Goal: Task Accomplishment & Management: Complete application form

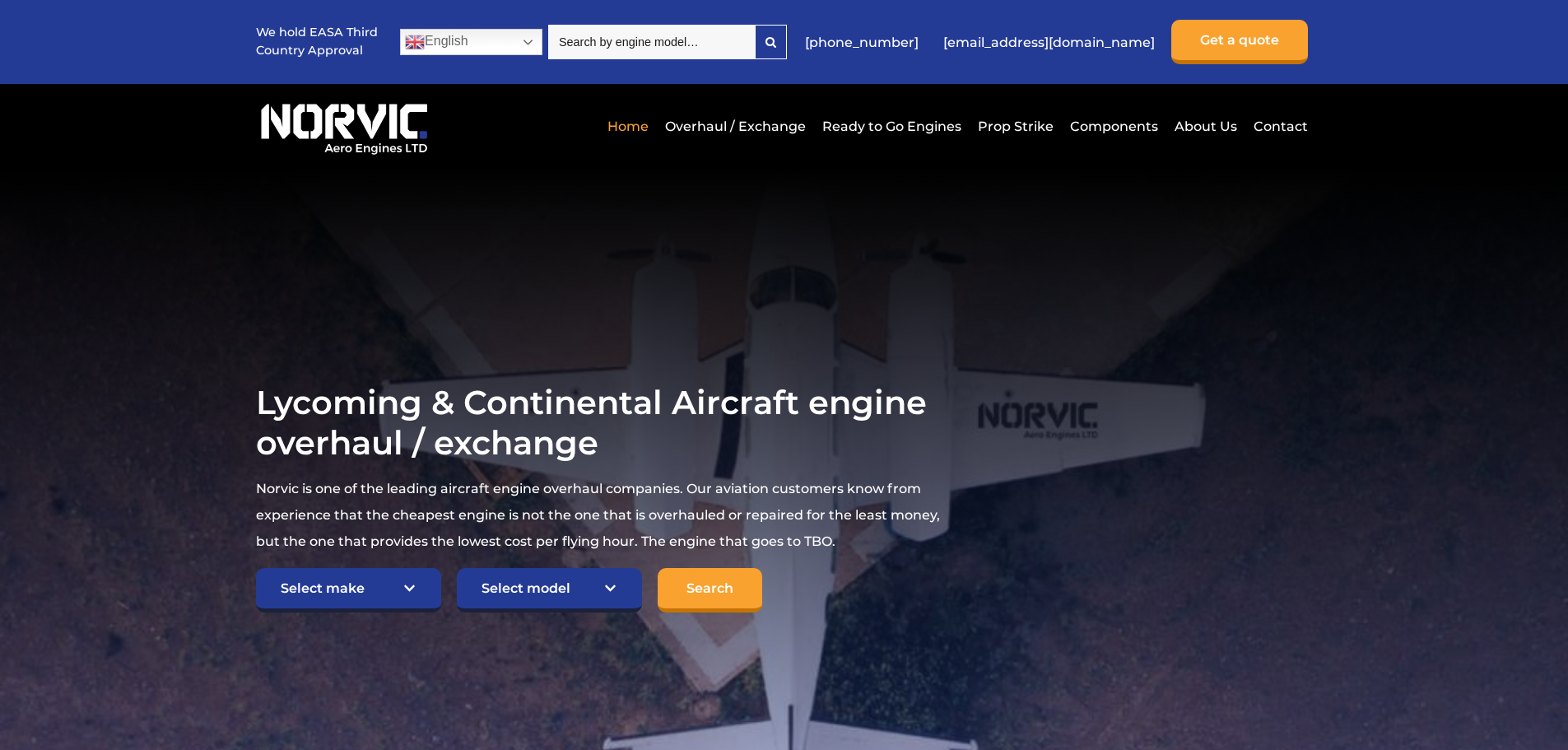
click at [1000, 224] on section "Lycoming & Continental Aircraft engine overhaul / exchange Norvic is one of the…" at bounding box center [784, 497] width 1568 height 659
click at [1105, 123] on link "Components" at bounding box center [1114, 126] width 96 height 41
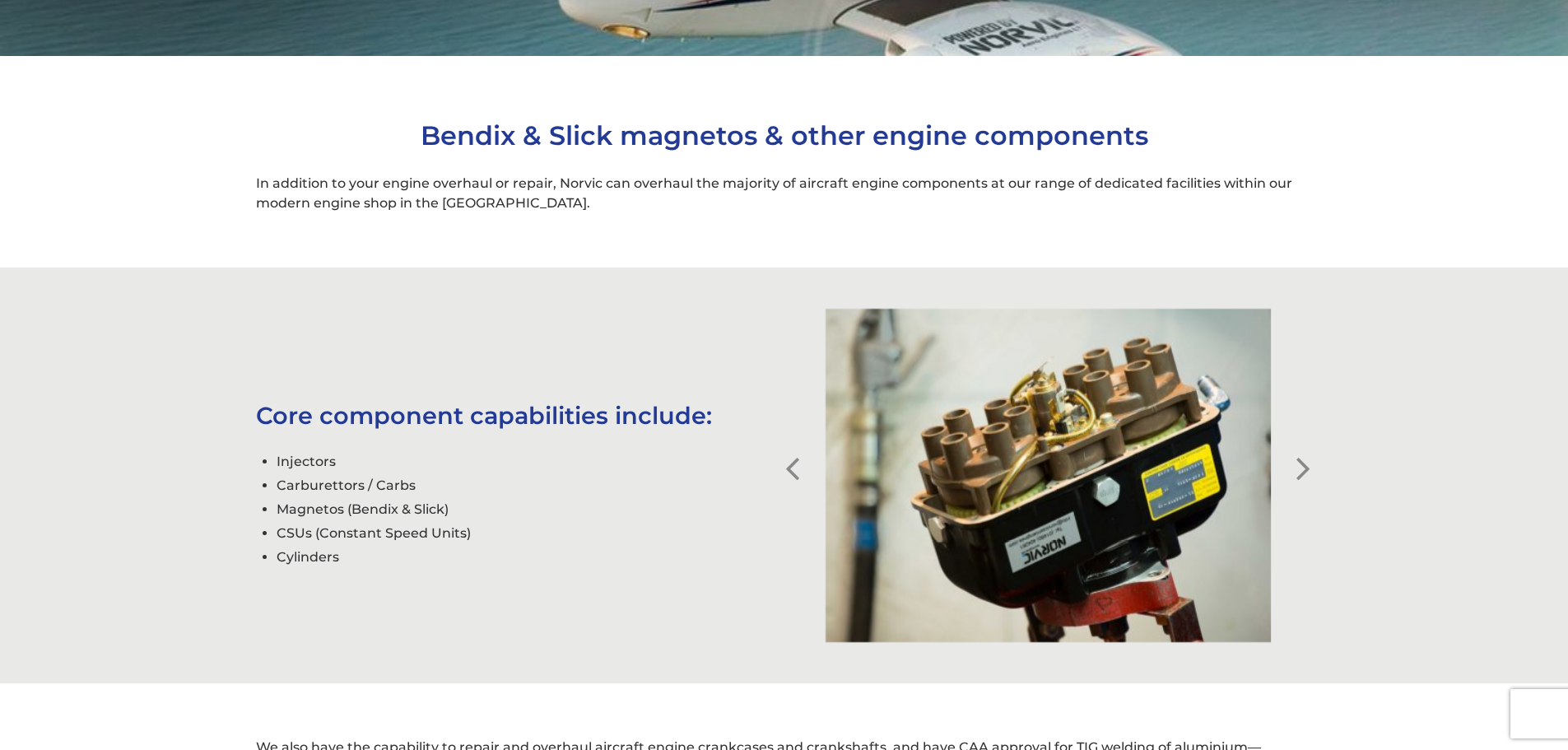
scroll to position [906, 0]
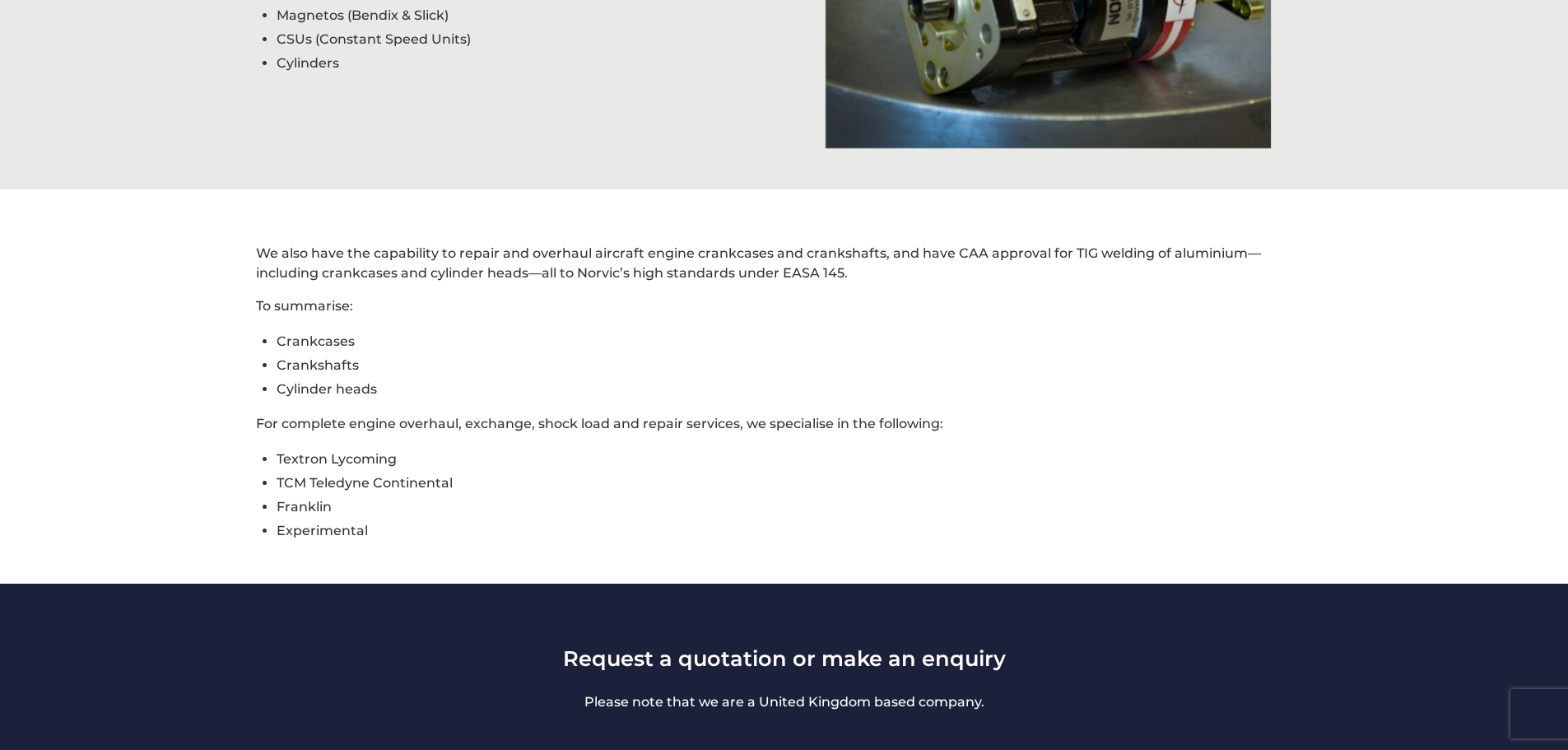
click at [350, 379] on li "Cylinder heads" at bounding box center [794, 389] width 1035 height 24
drag, startPoint x: 377, startPoint y: 368, endPoint x: 293, endPoint y: 369, distance: 84.0
click at [292, 368] on li "Crankshafts" at bounding box center [794, 365] width 1035 height 24
click at [632, 434] on div "We also have the capability to repair and overhaul aircraft engine crankcases a…" at bounding box center [784, 393] width 1103 height 299
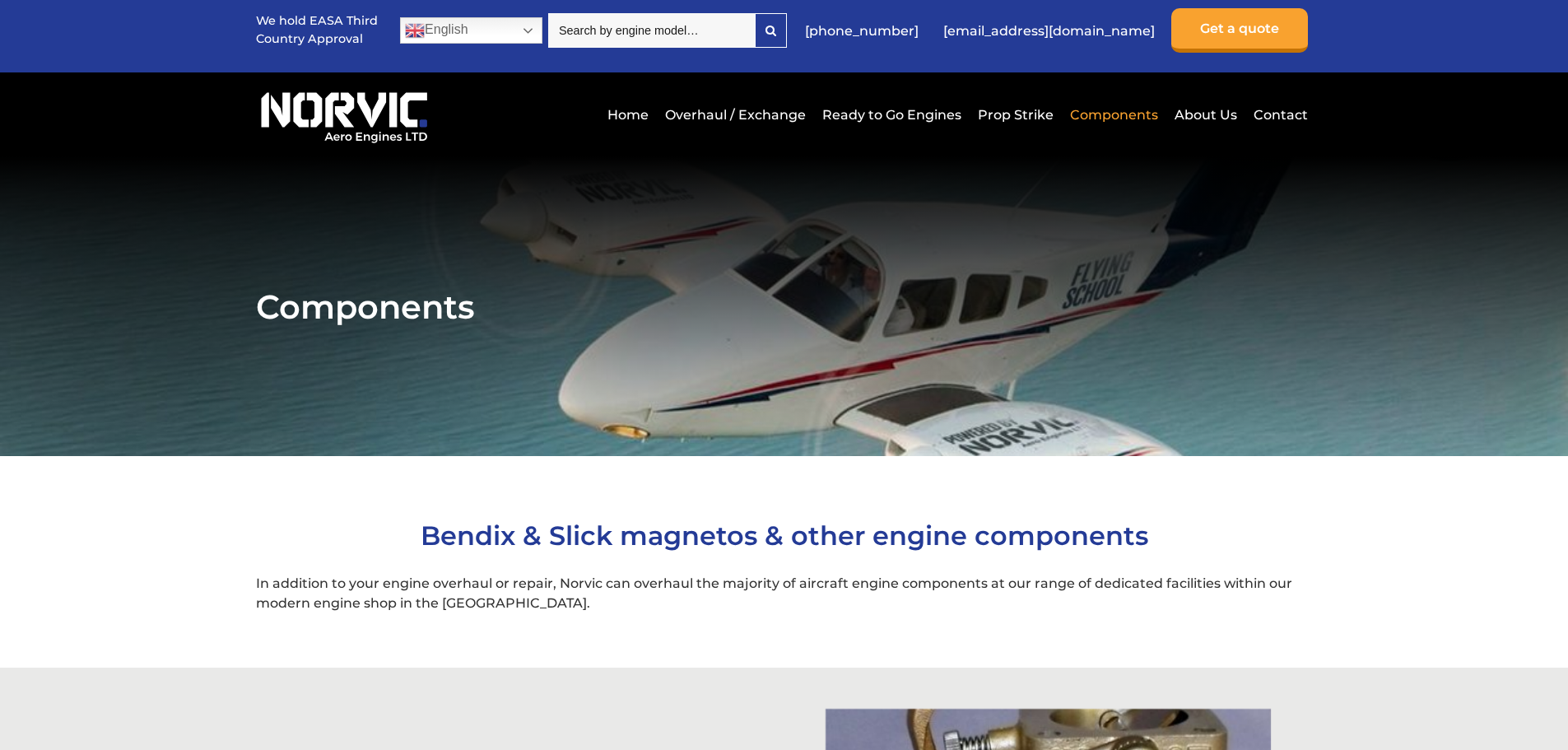
scroll to position [0, 0]
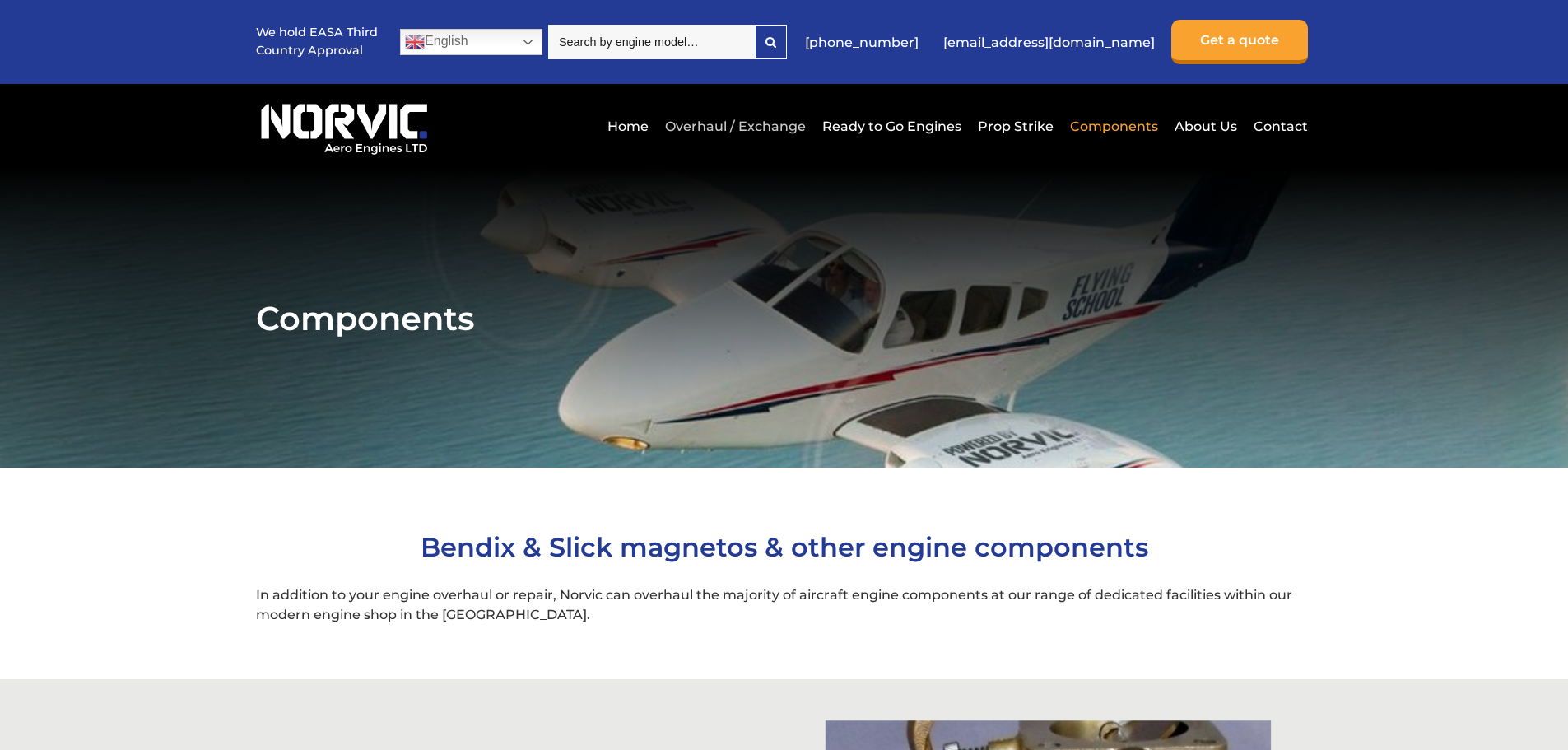
click at [762, 126] on link "Overhaul / Exchange" at bounding box center [736, 126] width 149 height 41
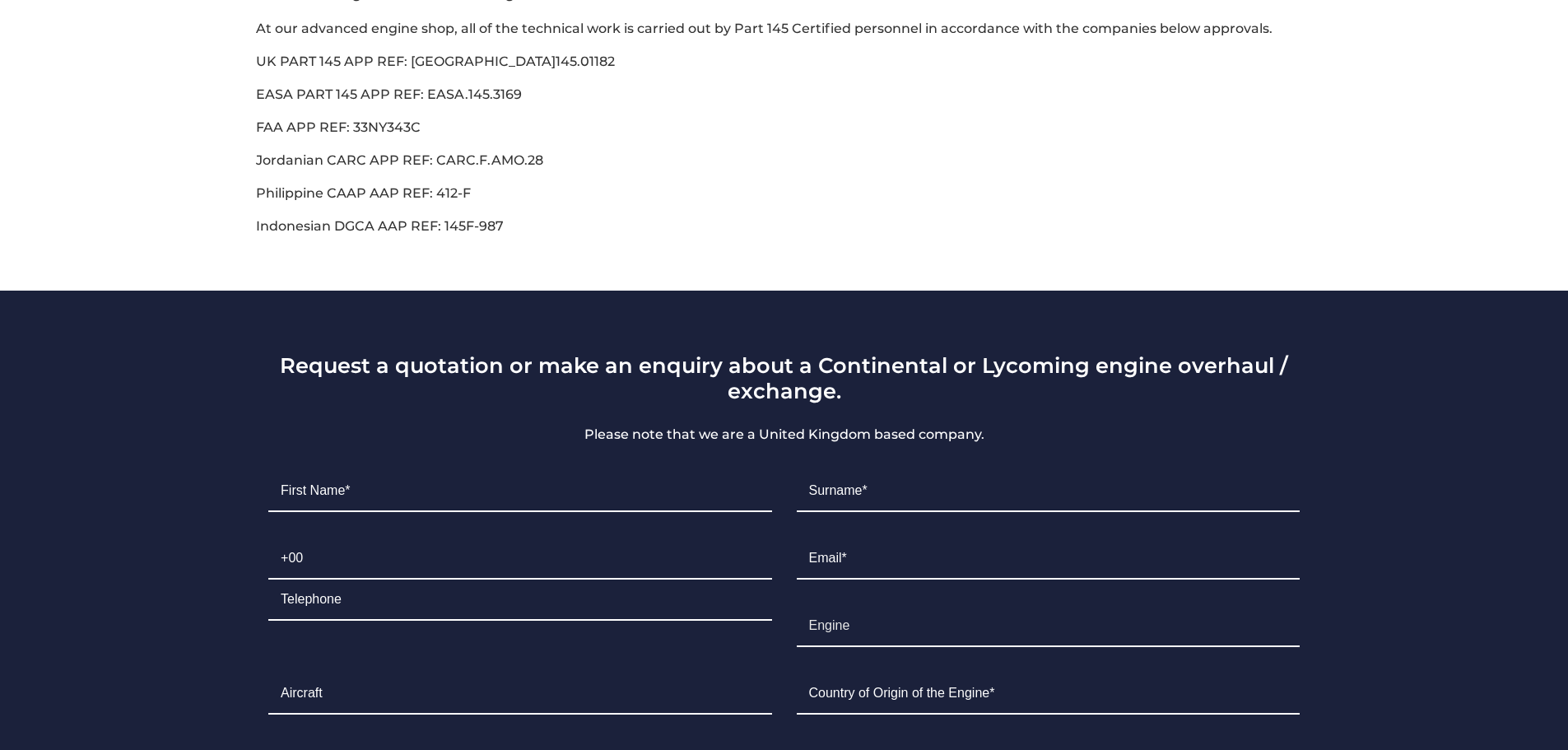
scroll to position [1071, 0]
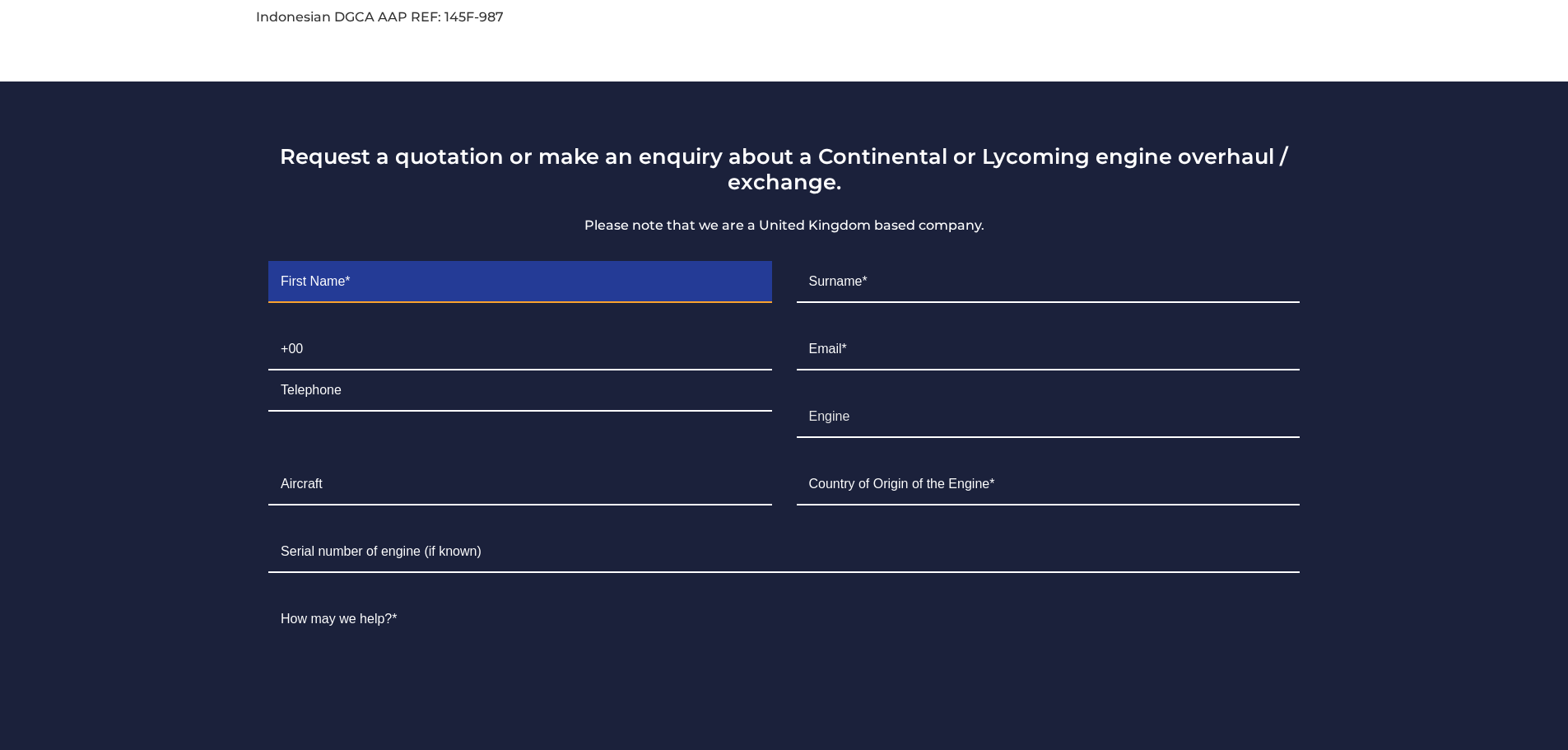
click at [477, 262] on input "Contact form" at bounding box center [519, 283] width 503 height 41
type input "Tita"
type input "Cerna"
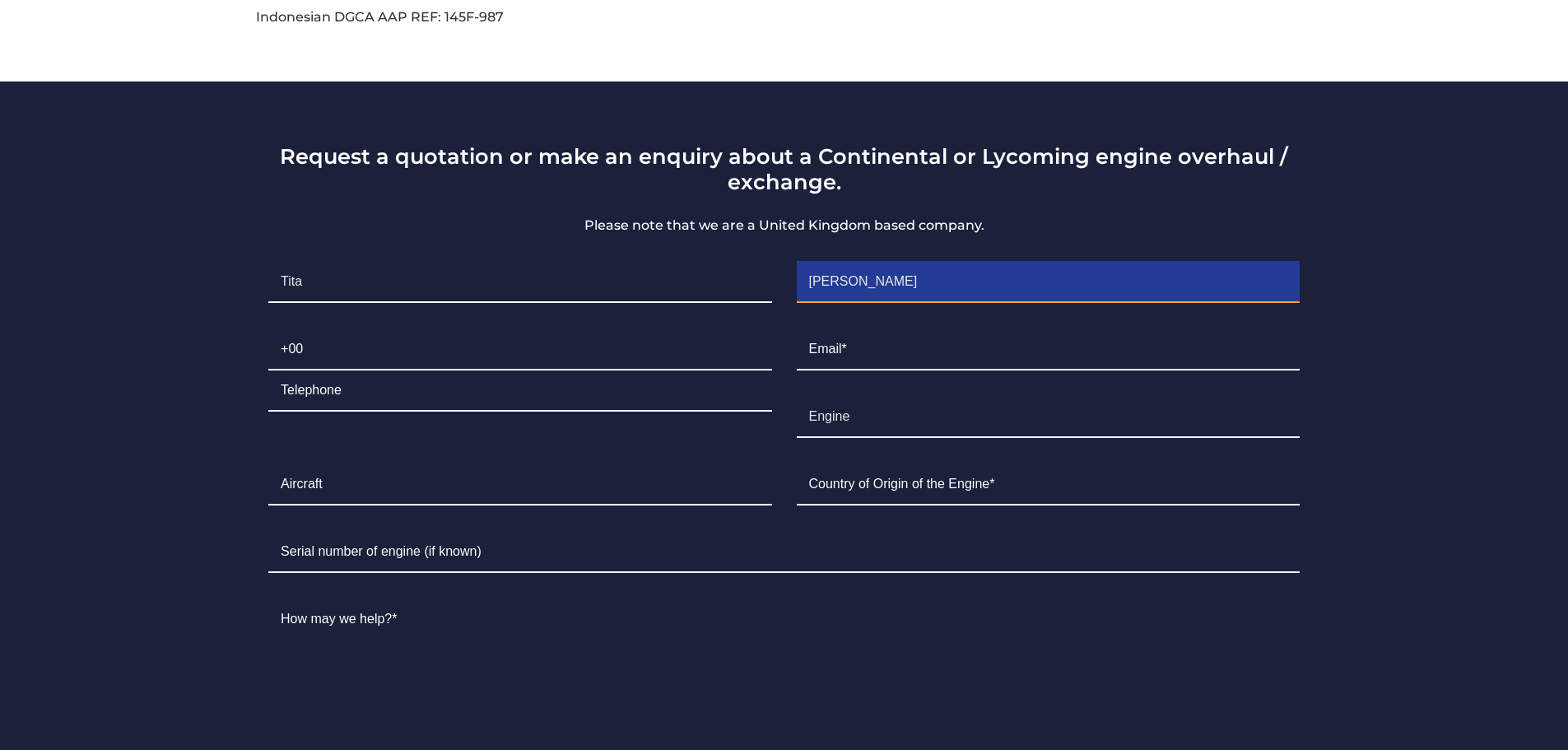
type input "0977"
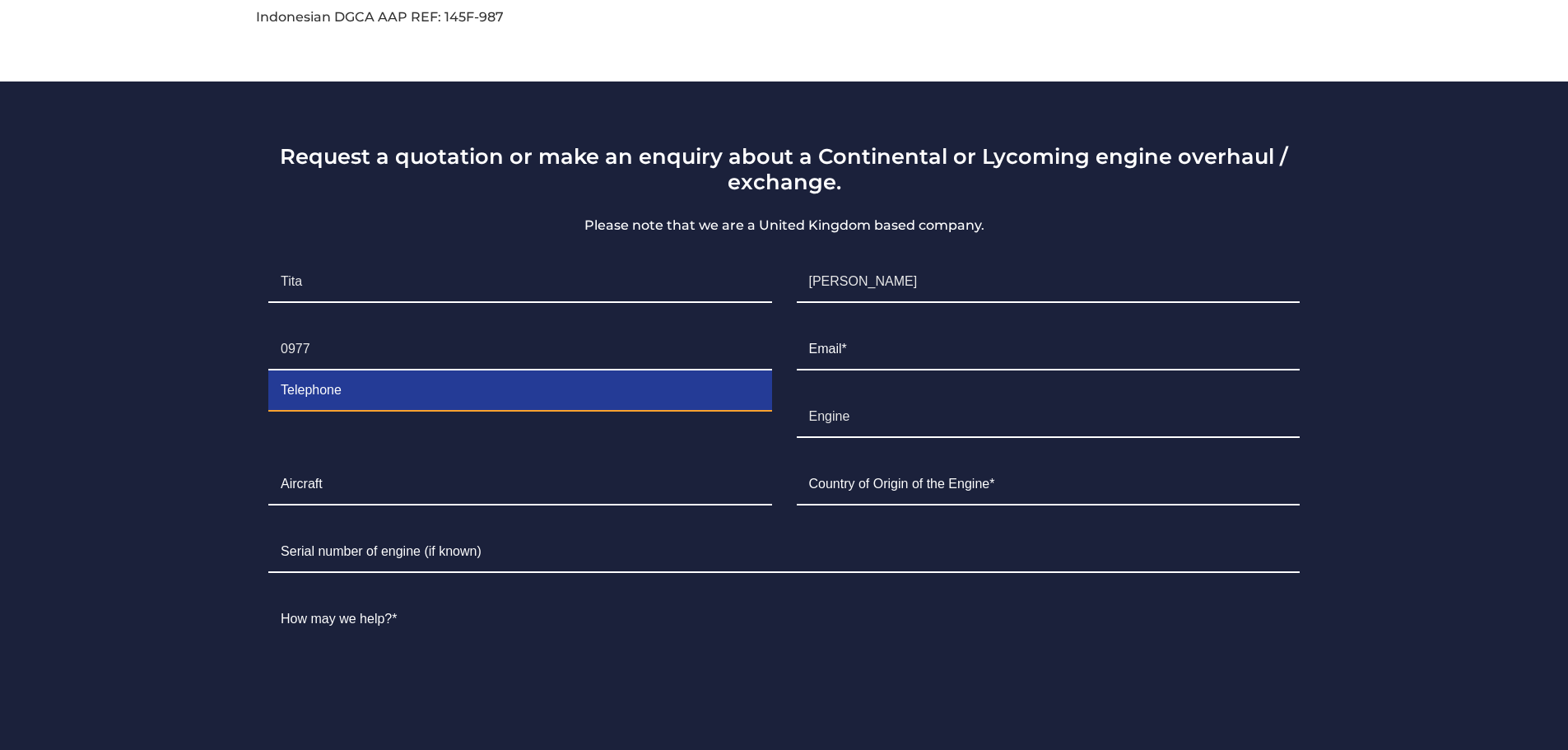
type input "3778100"
type input "flightops@flyafes.com"
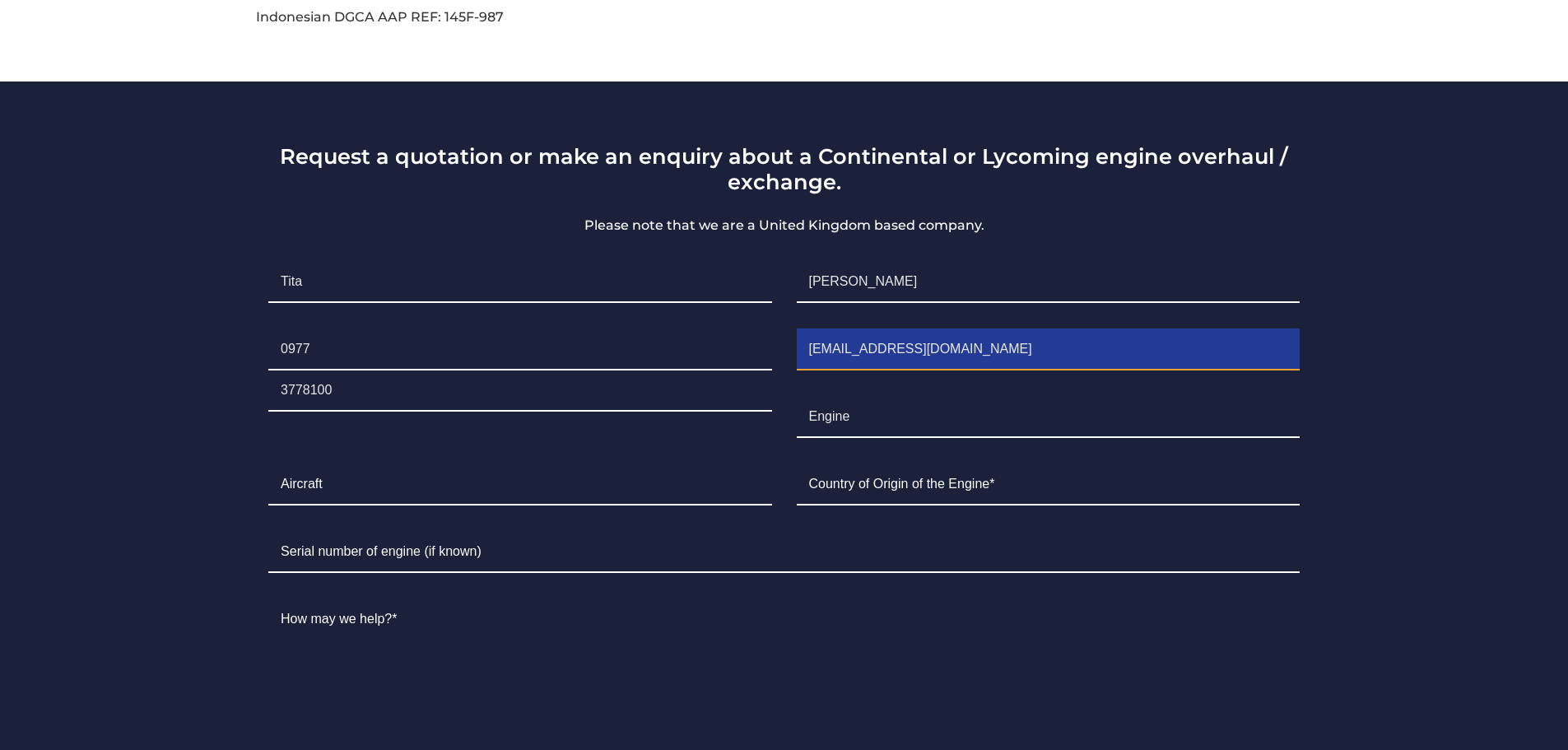
type input "Philippines"
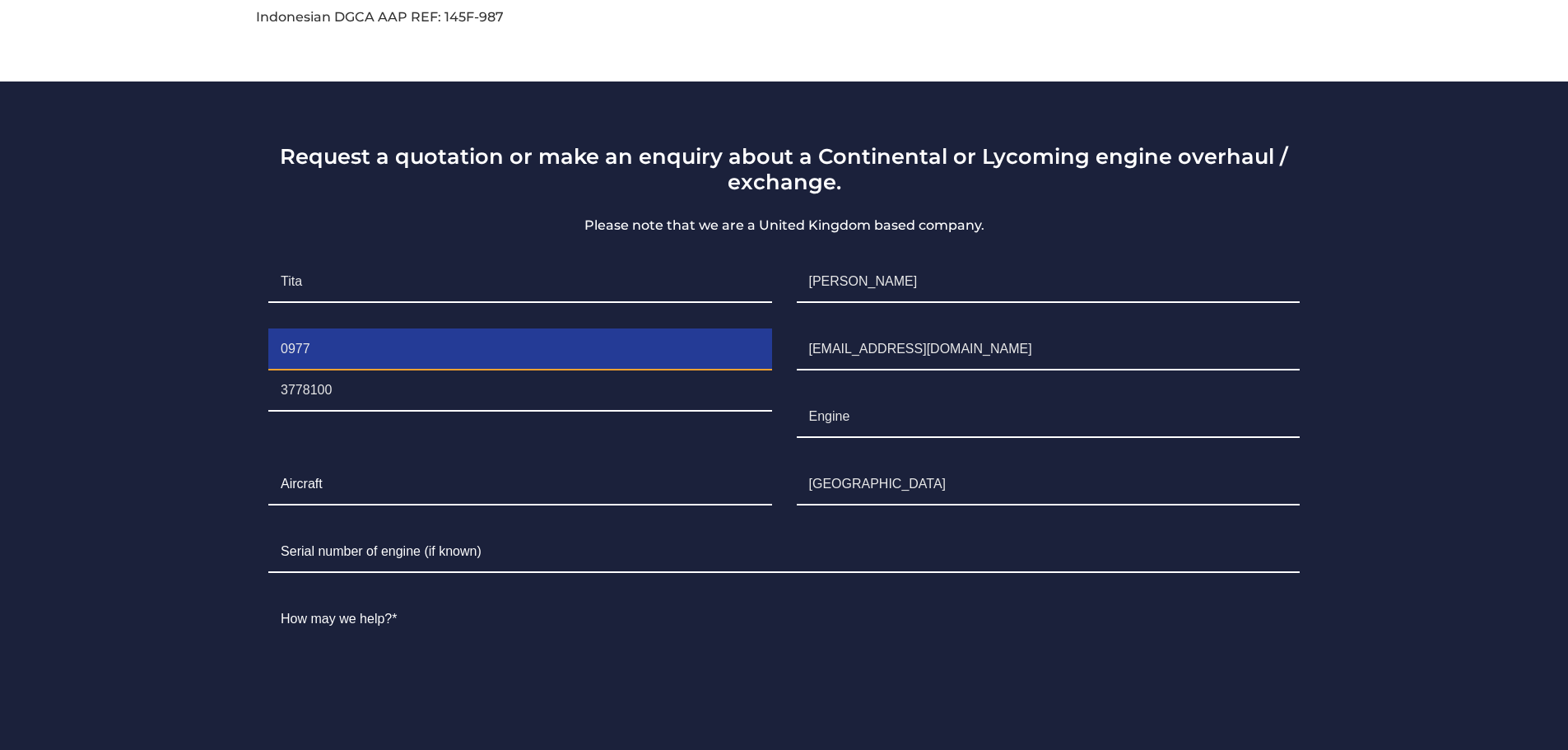
click at [490, 330] on input "0977" at bounding box center [519, 351] width 503 height 41
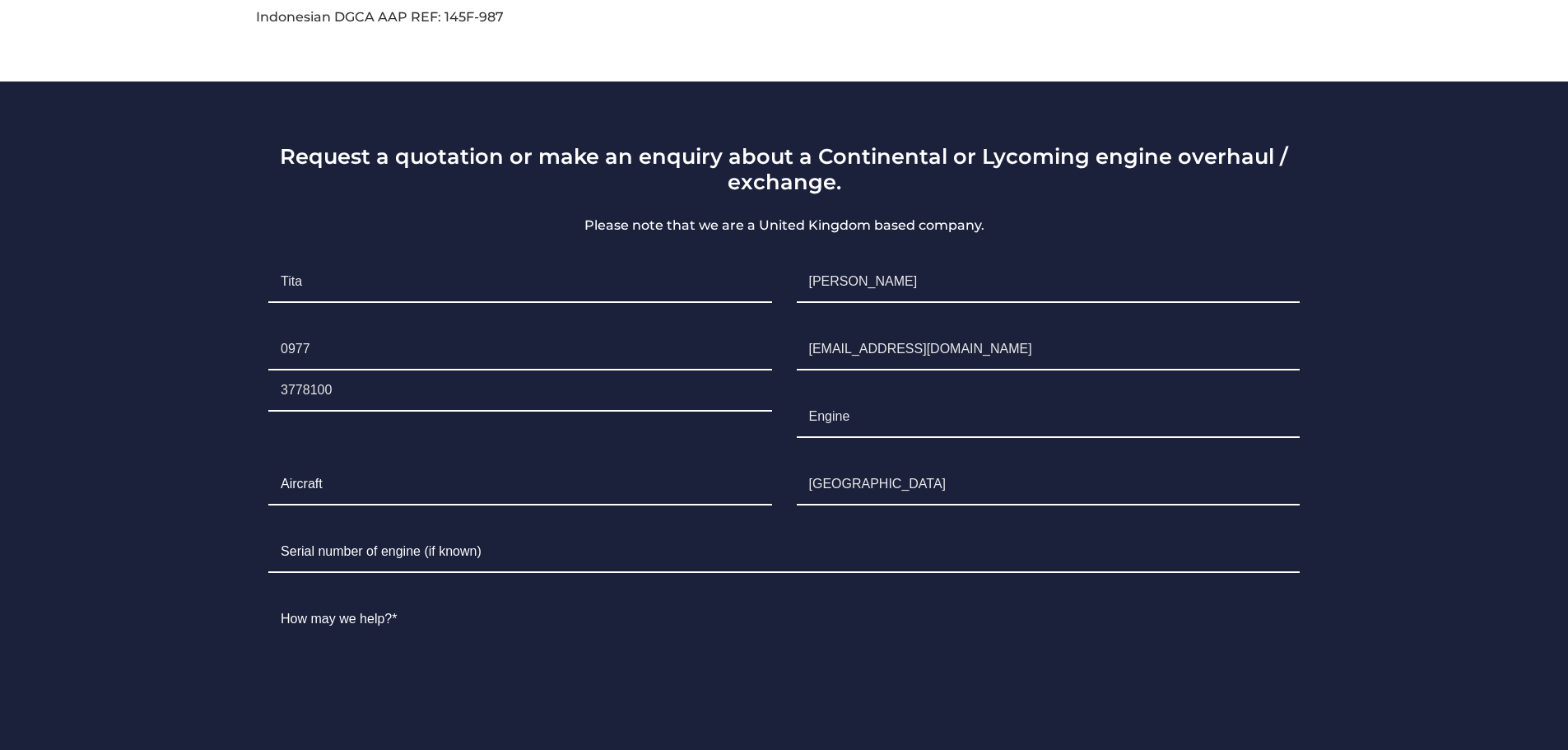
click at [191, 383] on section "Request a quotation or make an enquiry about a Continental or Lycoming engine o…" at bounding box center [784, 506] width 1568 height 849
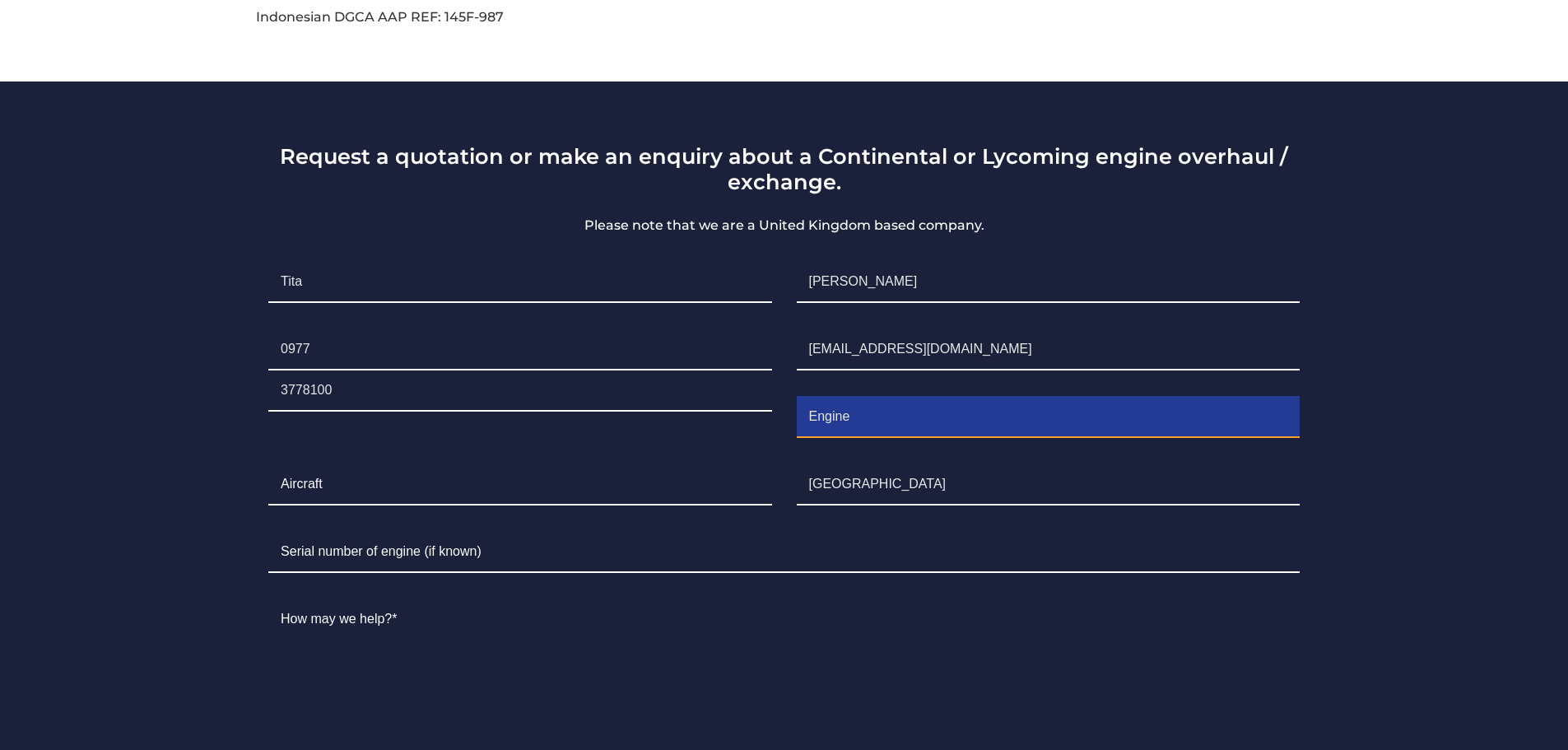
click at [890, 397] on input "Engine" at bounding box center [1048, 418] width 503 height 41
type input "E"
type input "l"
type input "LYCOMING O-235-L2C"
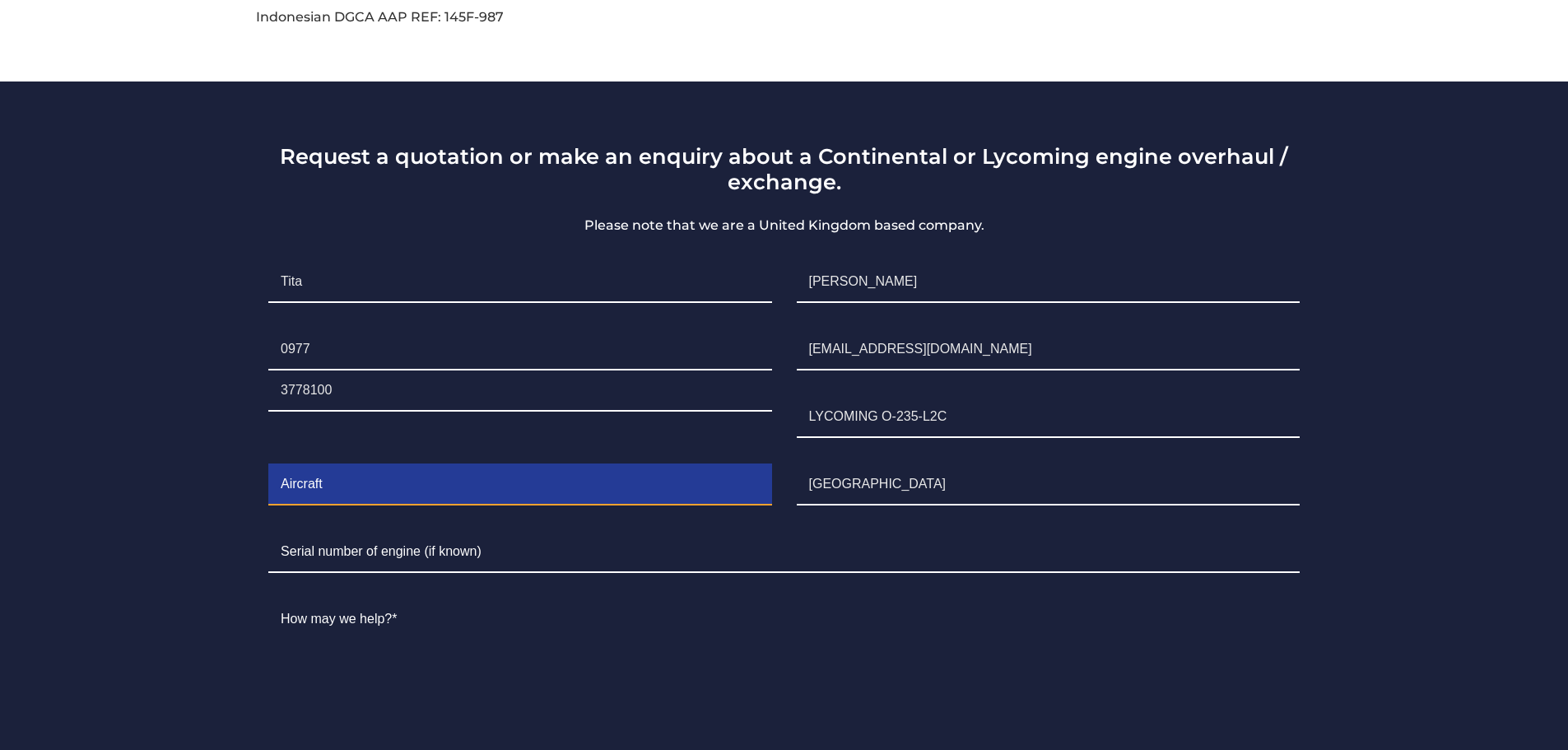
click at [363, 465] on input "Contact form" at bounding box center [519, 486] width 503 height 41
type input "Cessna 152"
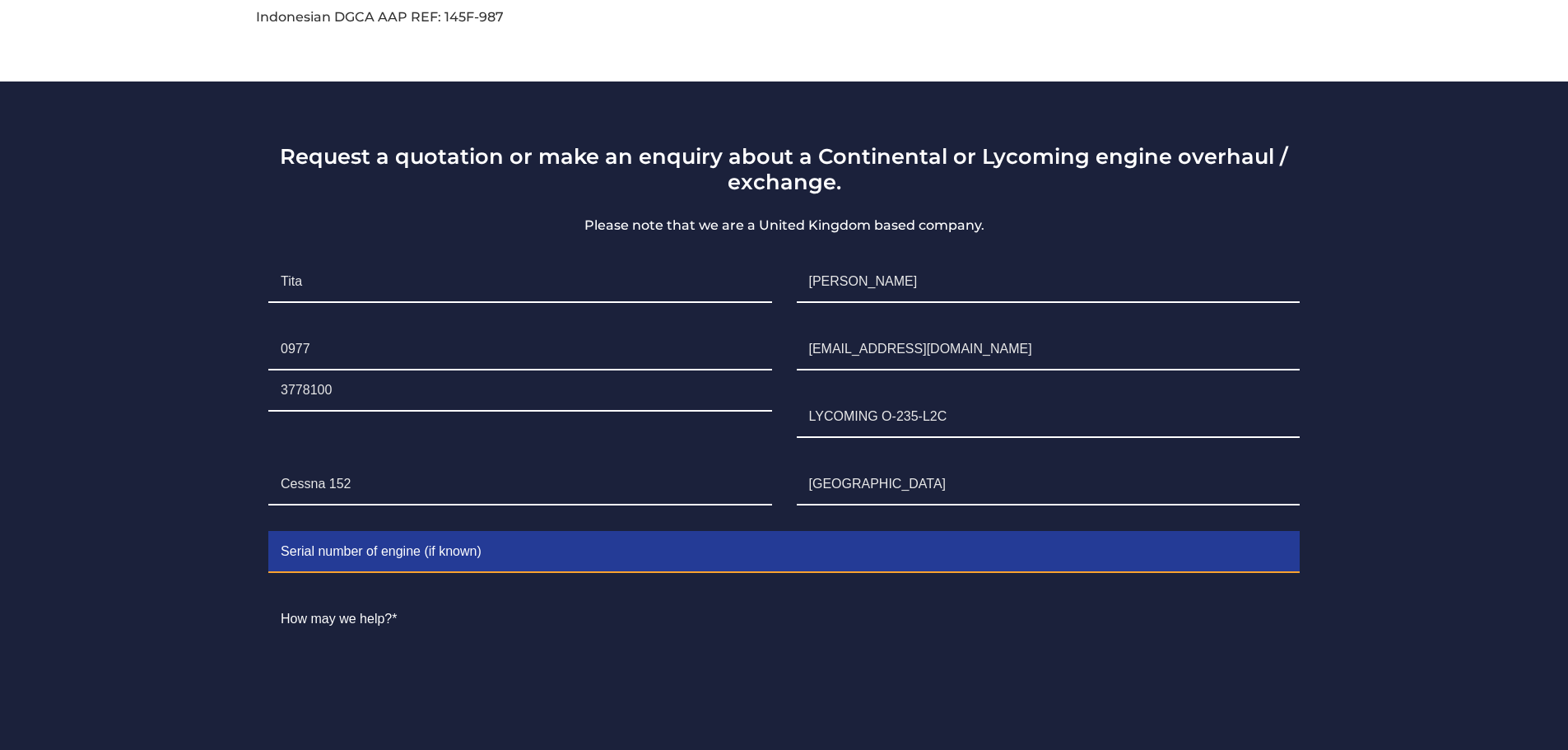
click at [331, 534] on input "Contact form" at bounding box center [784, 553] width 1031 height 41
type input "1"
type input "15284082"
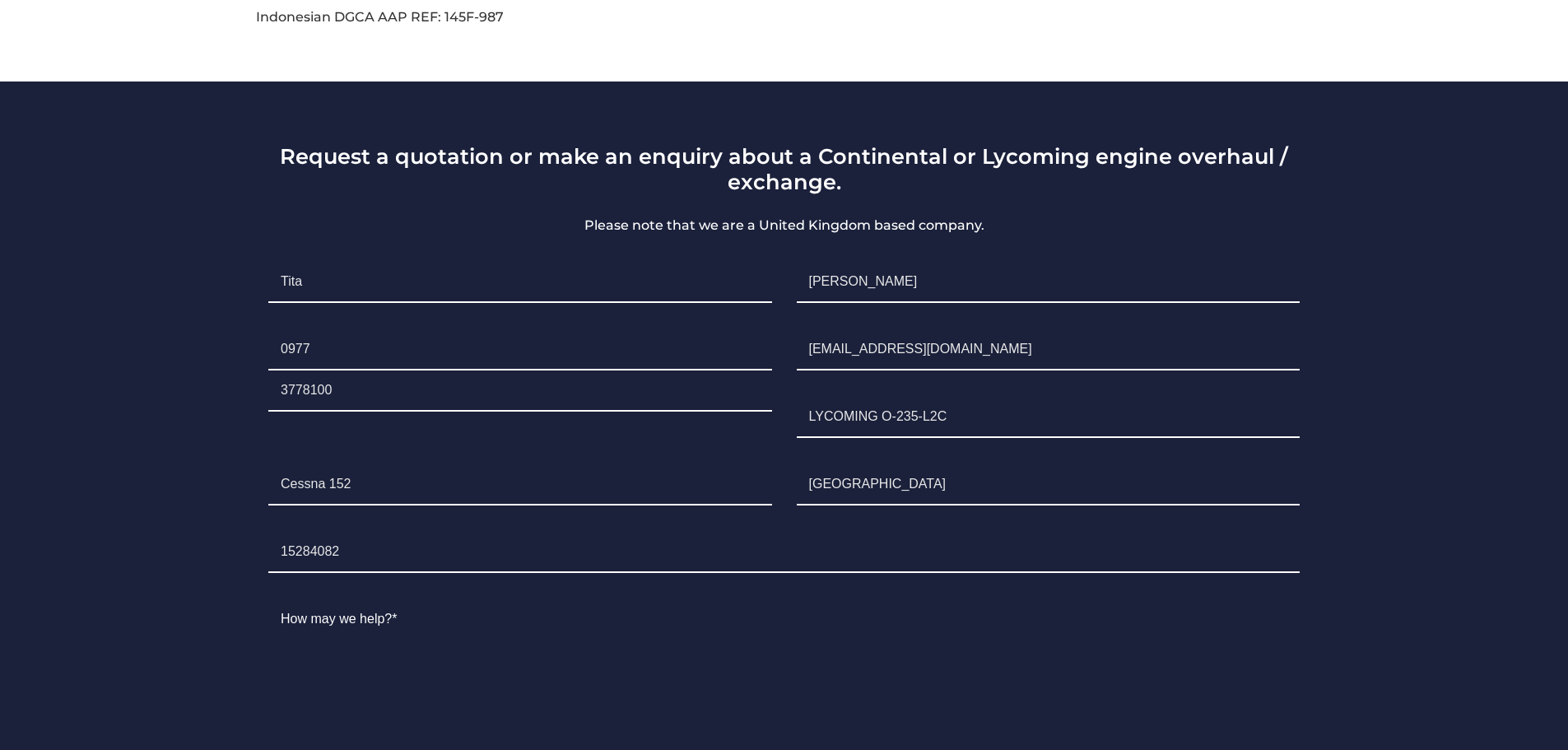
click at [133, 508] on section "Request a quotation or make an enquiry about a Continental or Lycoming engine o…" at bounding box center [784, 506] width 1568 height 849
click at [1459, 420] on section "Request a quotation or make an enquiry about a Continental or Lycoming engine o…" at bounding box center [784, 506] width 1568 height 849
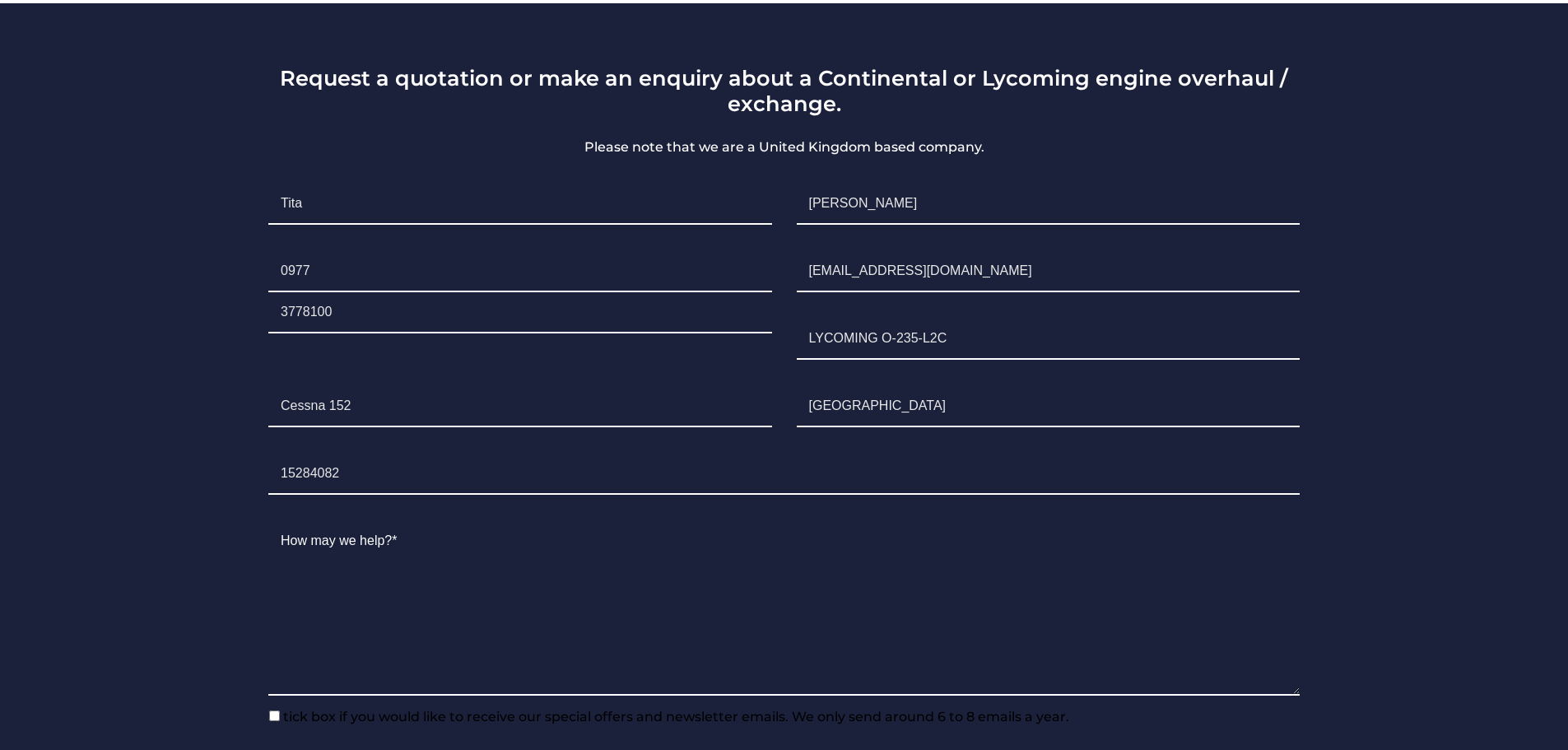
scroll to position [1153, 0]
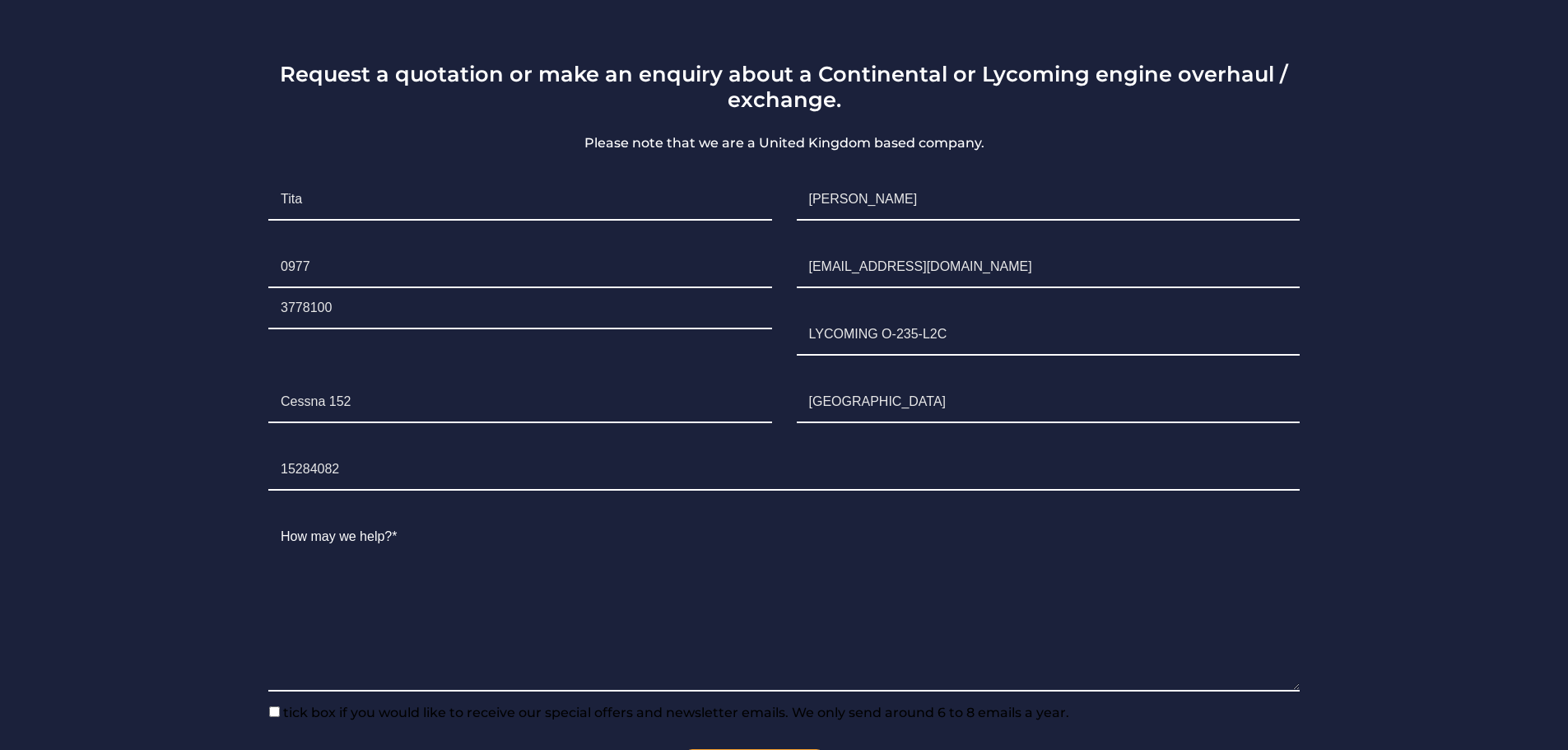
click at [1017, 133] on p "Please note that we are a United Kingdom based company." at bounding box center [784, 143] width 1056 height 20
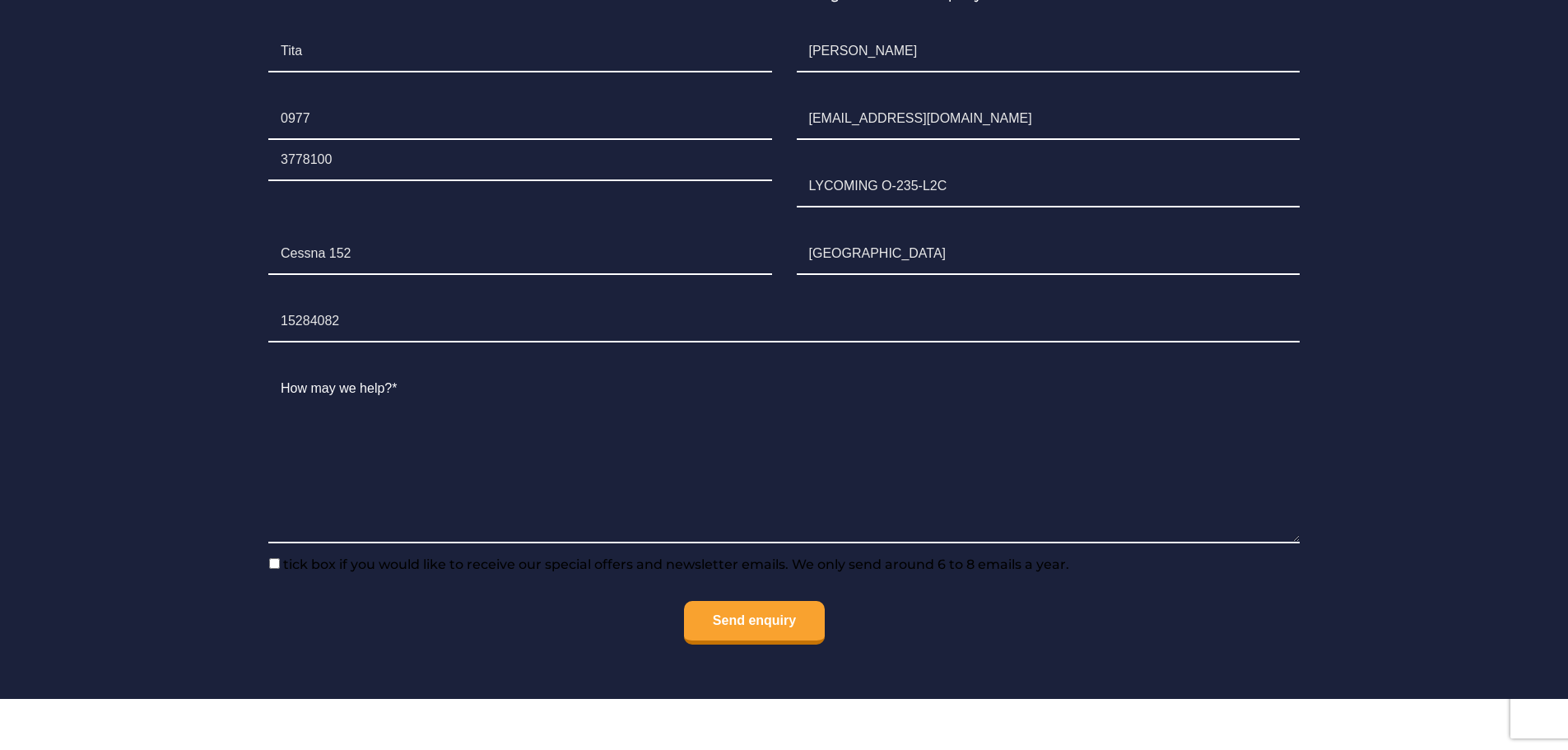
scroll to position [1483, 0]
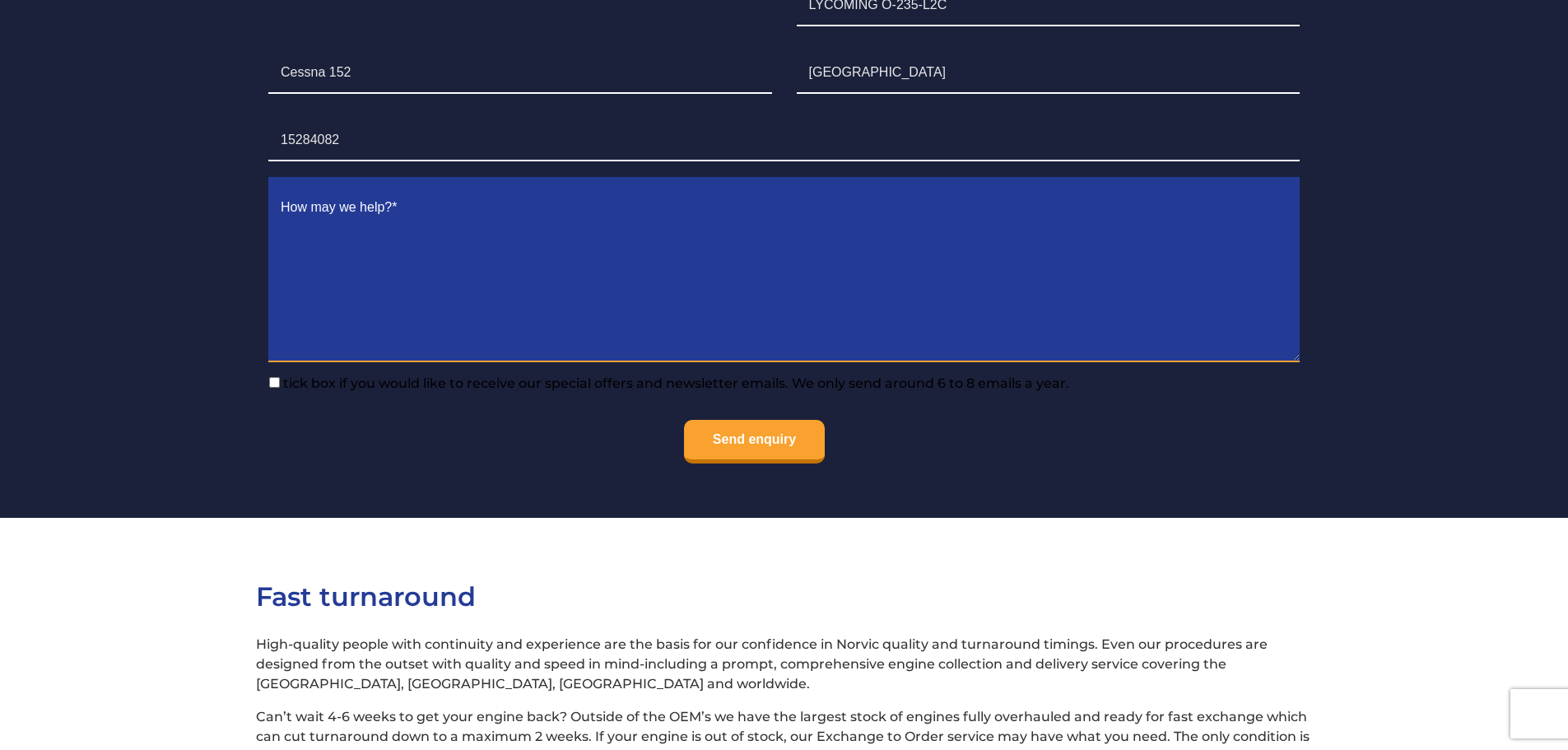
click at [330, 188] on textarea "Contact form" at bounding box center [784, 275] width 1031 height 175
click at [495, 188] on textarea "Contact form" at bounding box center [784, 275] width 1031 height 175
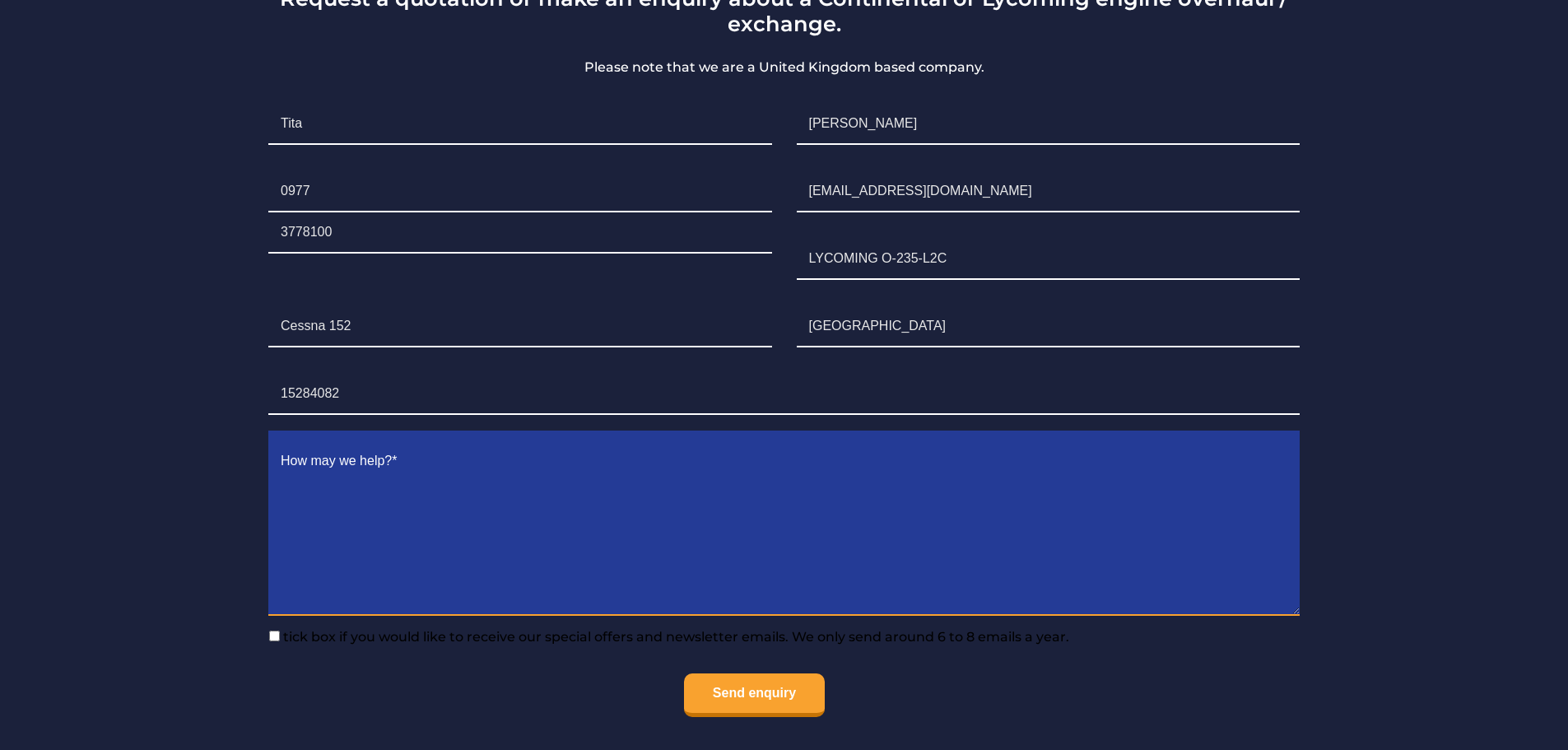
scroll to position [1236, 0]
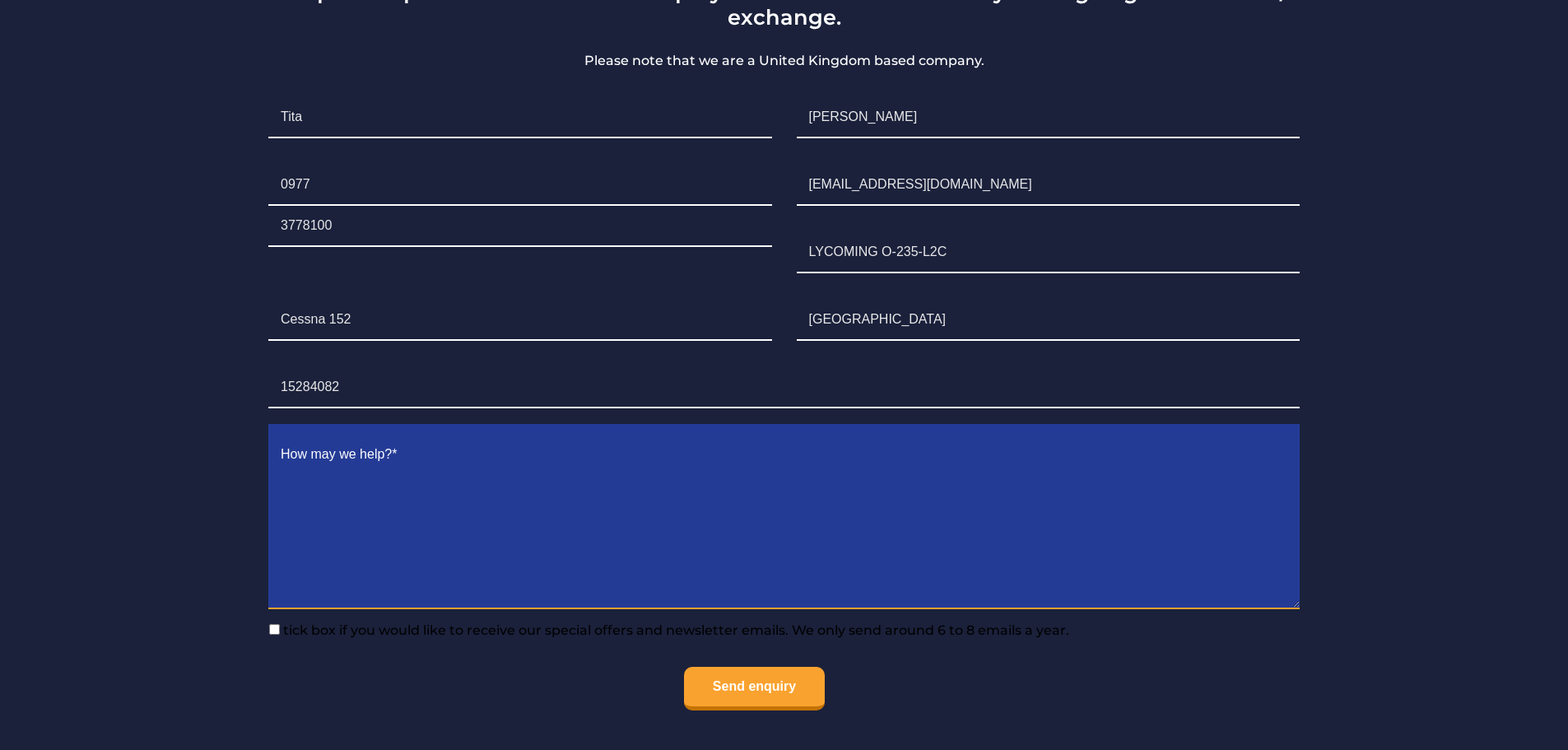
drag, startPoint x: 453, startPoint y: 425, endPoint x: 174, endPoint y: 443, distance: 279.6
click at [174, 443] on section "Request a quotation or make an enquiry about a Continental or Lycoming engine o…" at bounding box center [784, 341] width 1568 height 849
type textarea "d"
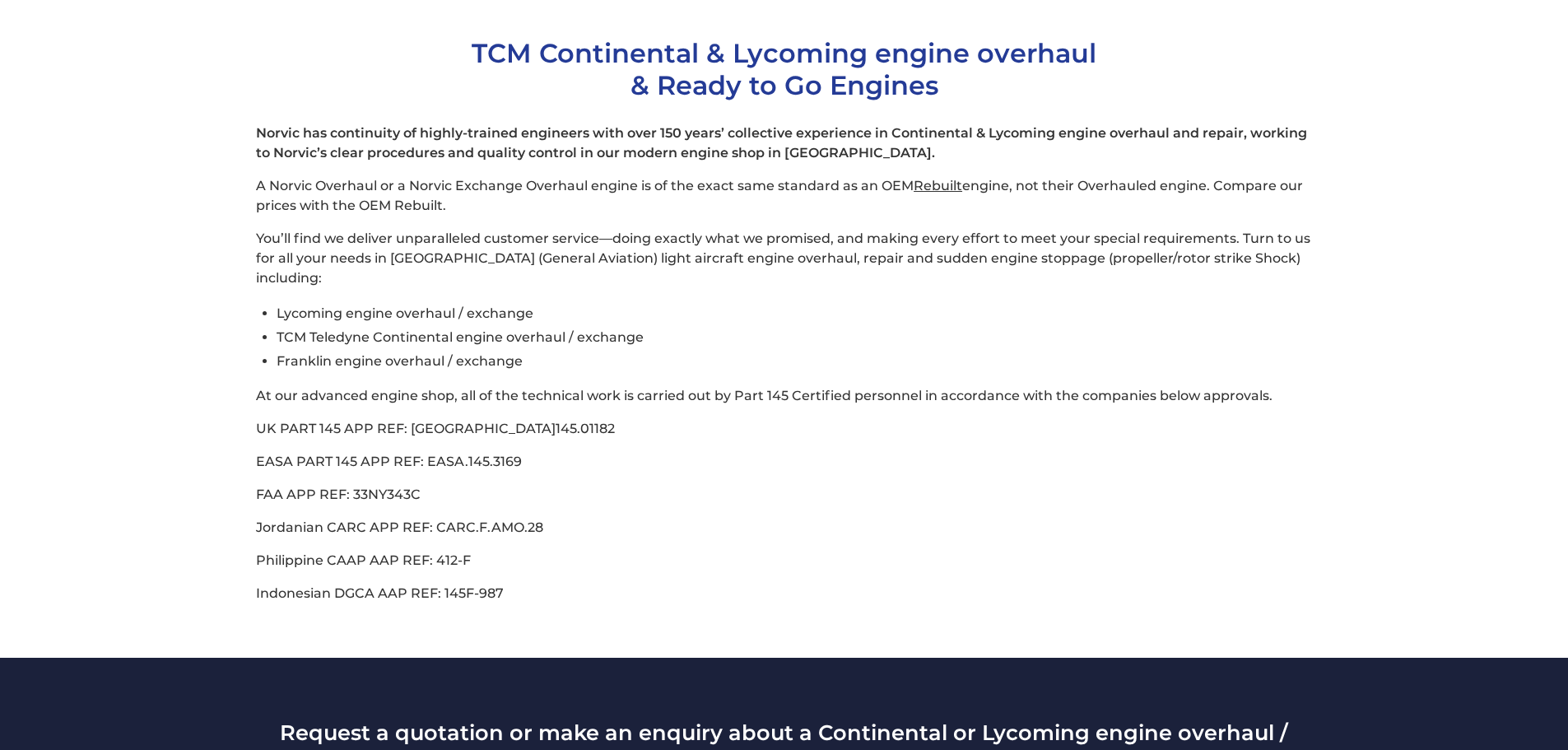
scroll to position [1153, 0]
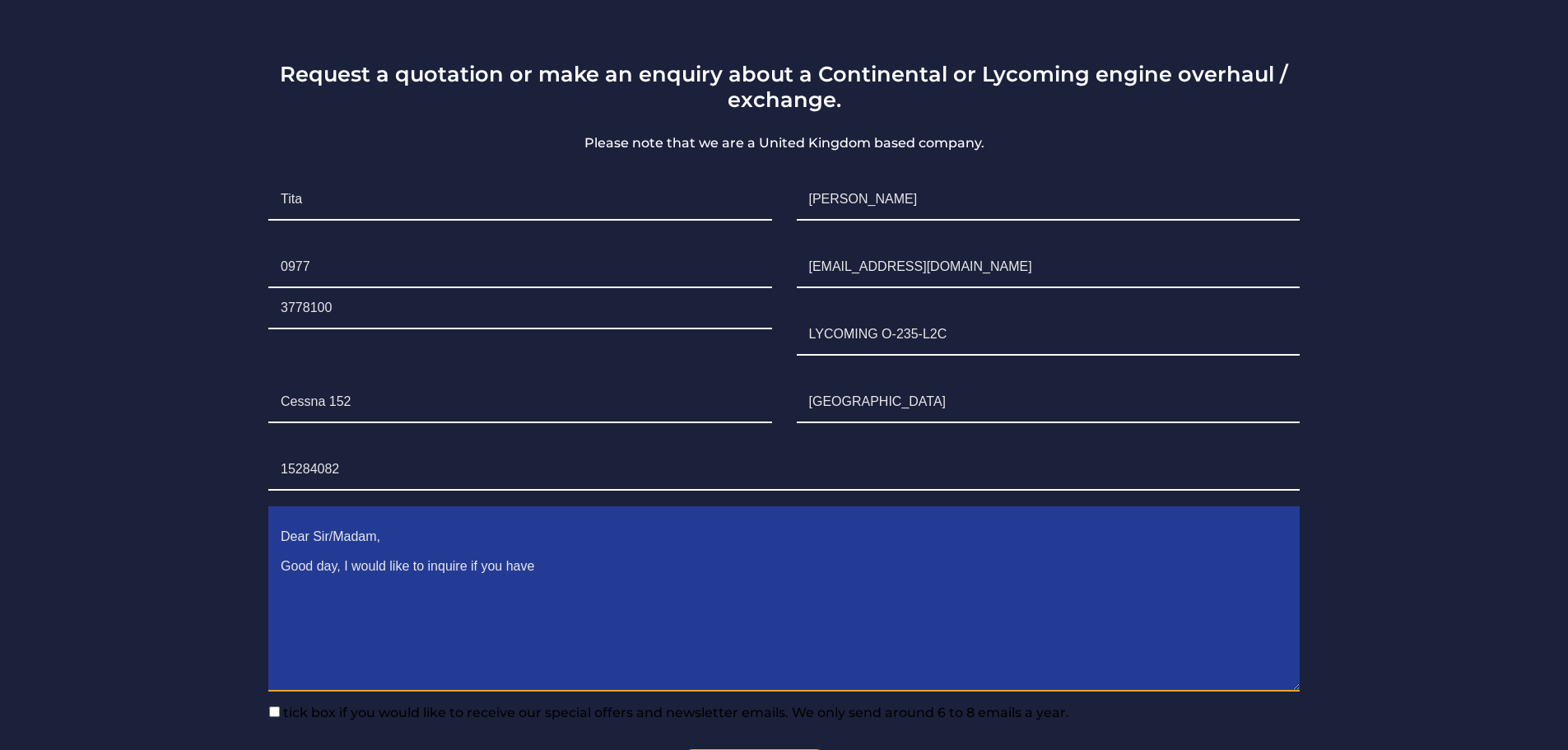
drag, startPoint x: 578, startPoint y: 551, endPoint x: 241, endPoint y: 509, distance: 339.6
click at [222, 497] on section "Request a quotation or make an enquiry about a Continental or Lycoming engine o…" at bounding box center [784, 423] width 1568 height 849
paste textarea "Norvic Aero Engines Team, Good day. I would like to inquire about your overhaul…"
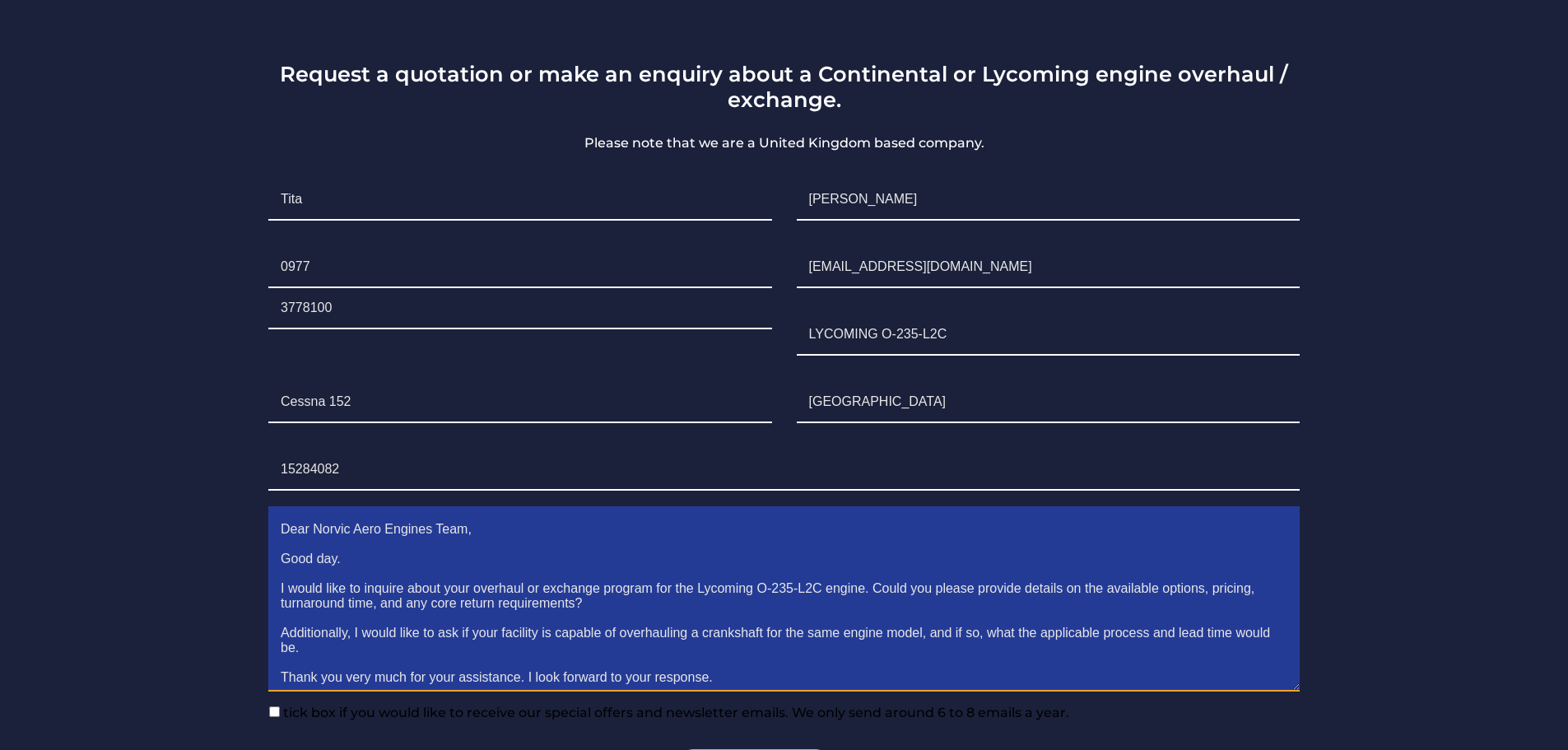
scroll to position [0, 0]
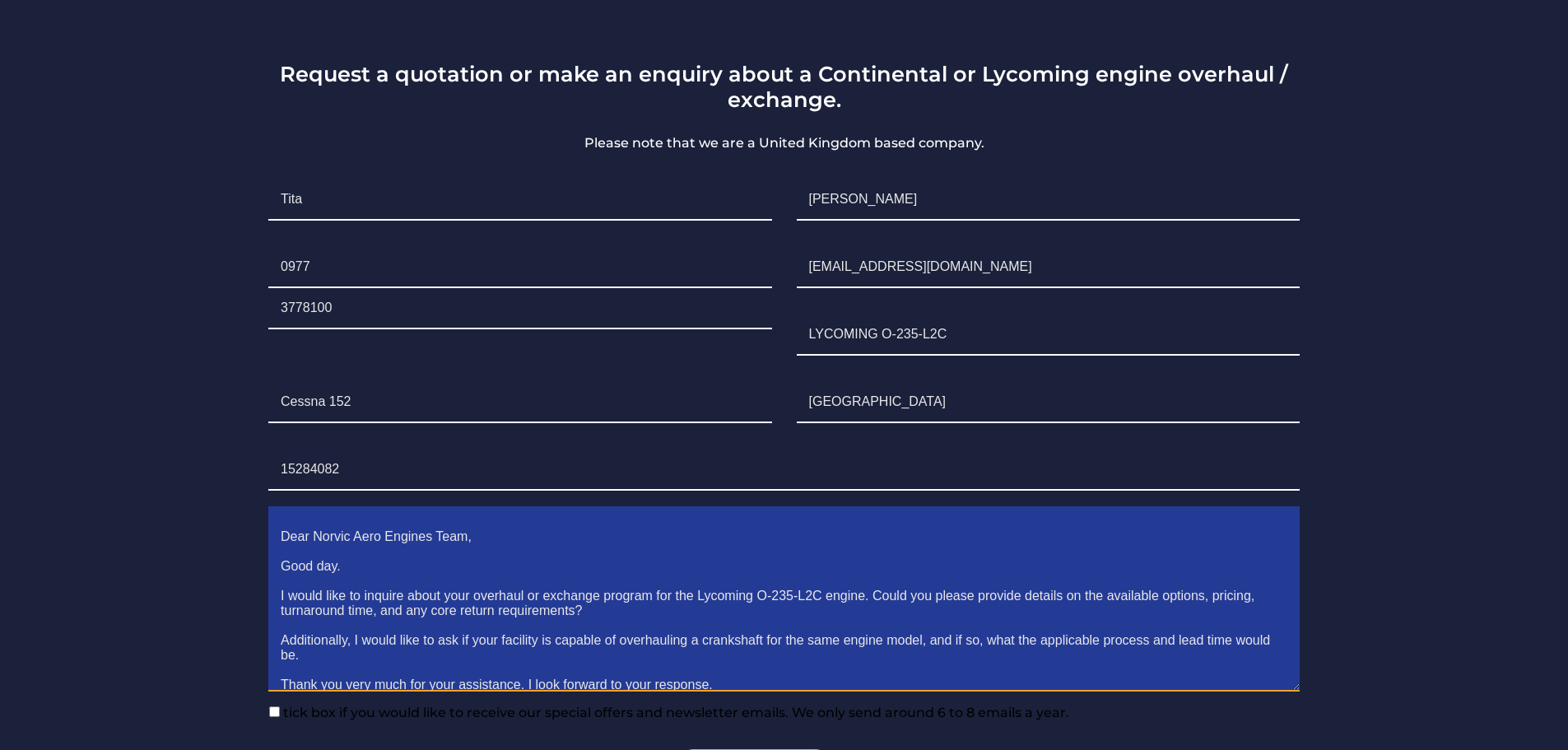
click at [283, 517] on textarea "Dear Norvic Aero Engines Team, Good day. I would like to inquire about your ove…" at bounding box center [784, 604] width 1031 height 175
click at [335, 517] on textarea "Dear Norvic Aero Engines Team, Good day. I would like to inquire about your ove…" at bounding box center [784, 604] width 1031 height 175
click at [468, 524] on textarea "Dear Norvic Aero Engines Team, Good day. I would like to inquire about your ove…" at bounding box center [784, 604] width 1031 height 175
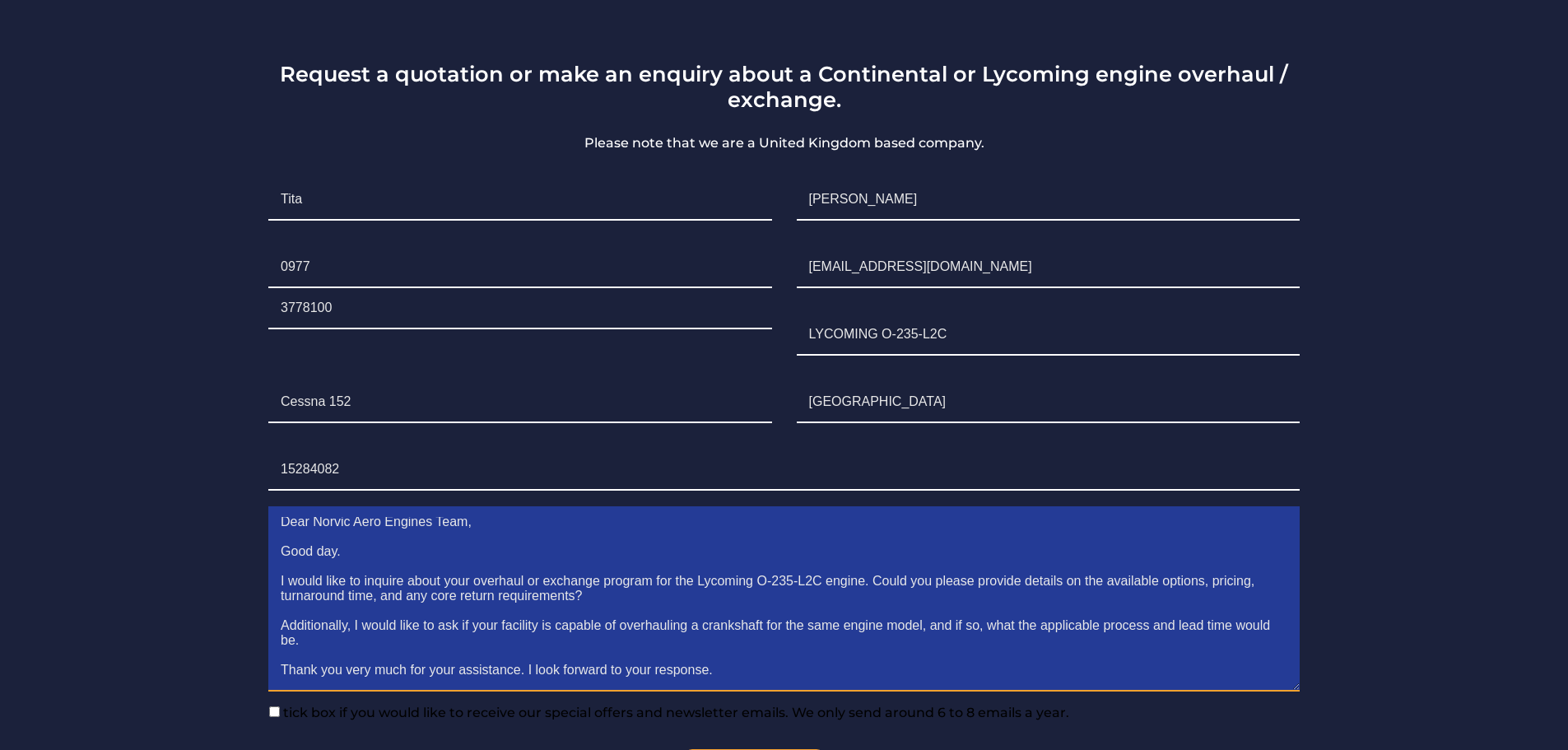
click at [537, 555] on textarea "Dear Norvic Aero Engines Team, Good day. I would like to inquire about your ove…" at bounding box center [784, 604] width 1031 height 175
click at [540, 554] on textarea "Dear Norvic Aero Engines Team, Good day. I would like to inquire about your ove…" at bounding box center [784, 604] width 1031 height 175
click at [626, 570] on textarea "Dear Norvic Aero Engines Team, Good day. I would like to inquire about your ove…" at bounding box center [784, 604] width 1031 height 175
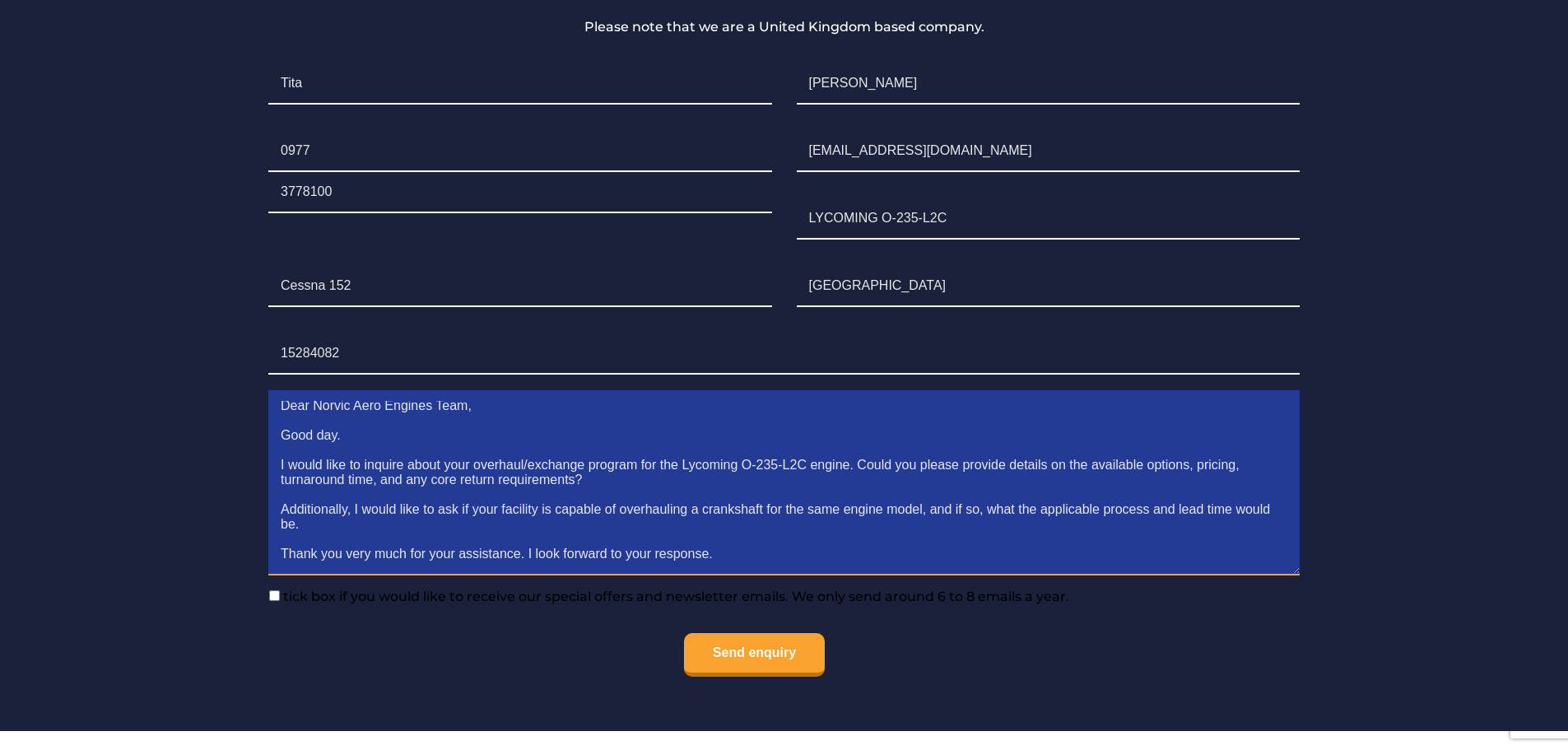
scroll to position [1318, 0]
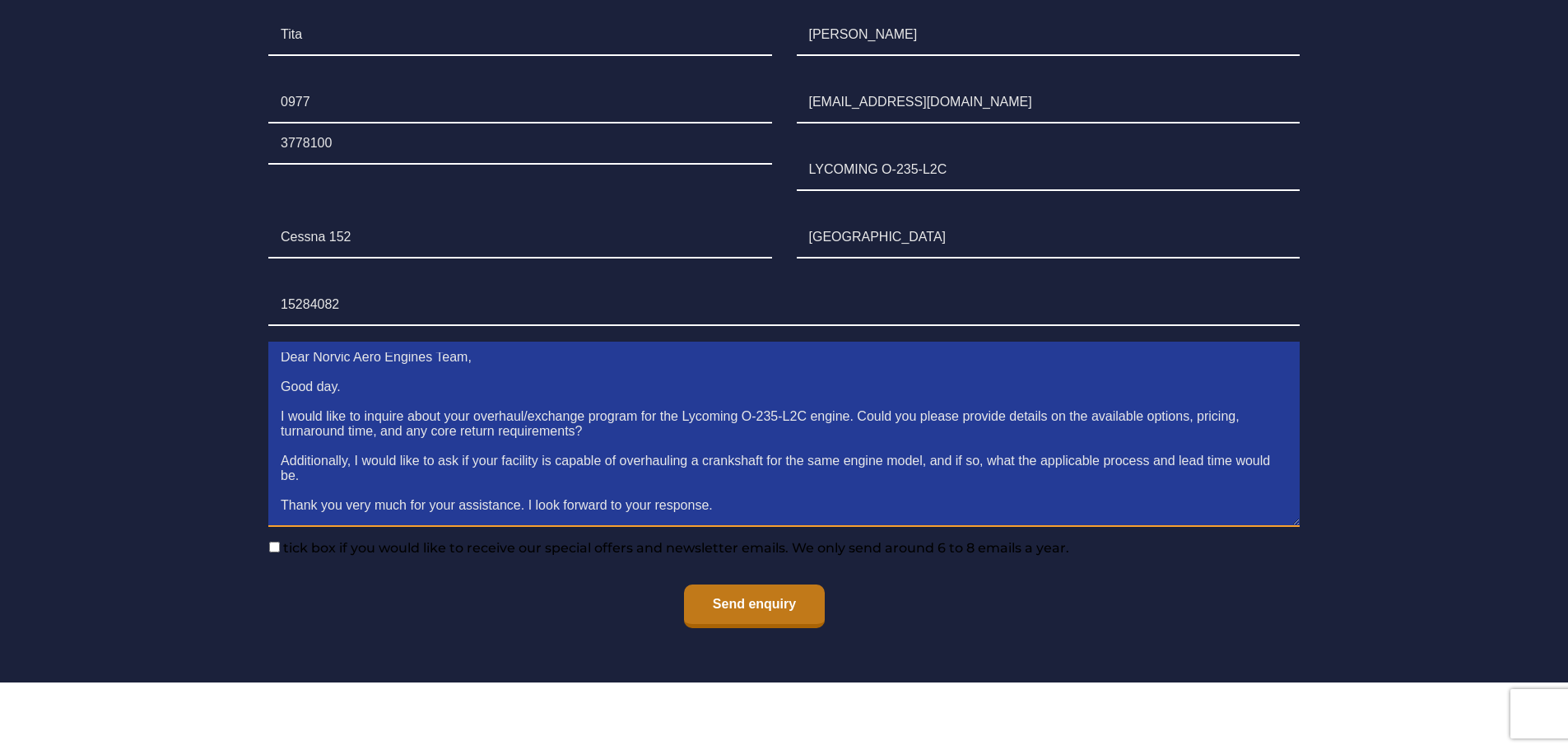
type textarea "Dear Norvic Aero Engines Team, Good day. I would like to inquire about your ove…"
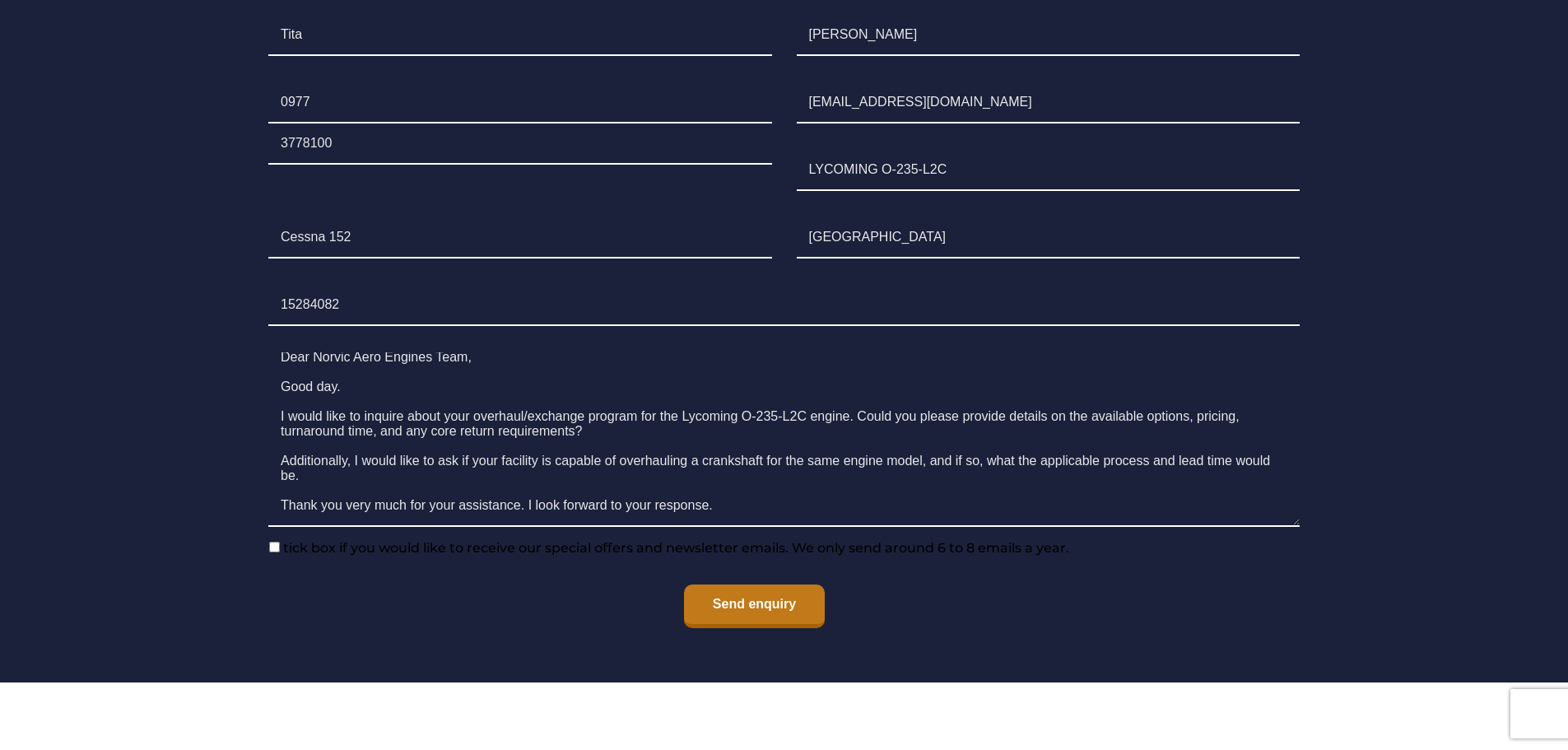
click at [794, 585] on input "Send enquiry" at bounding box center [755, 607] width 141 height 44
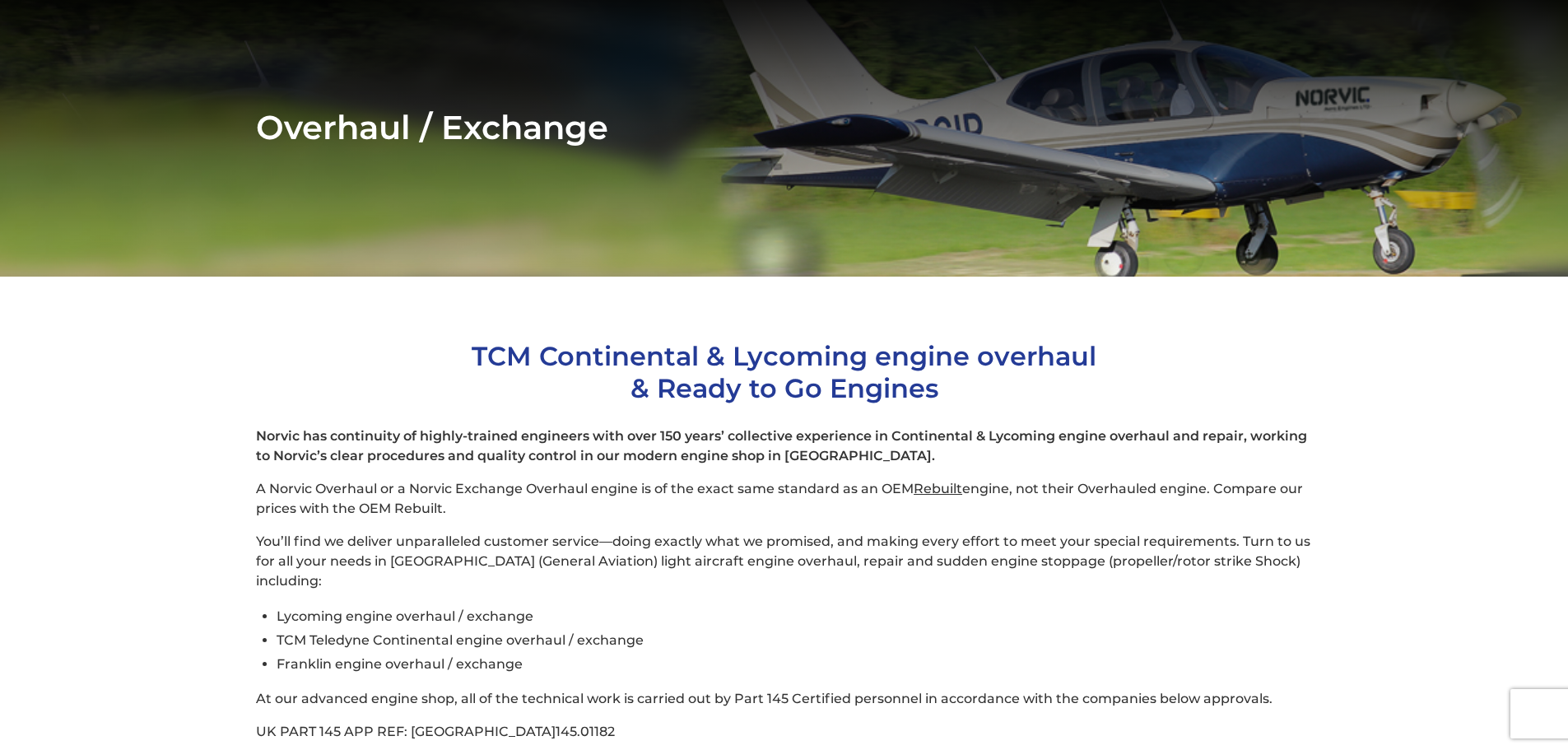
scroll to position [165, 0]
